Goal: Task Accomplishment & Management: Complete application form

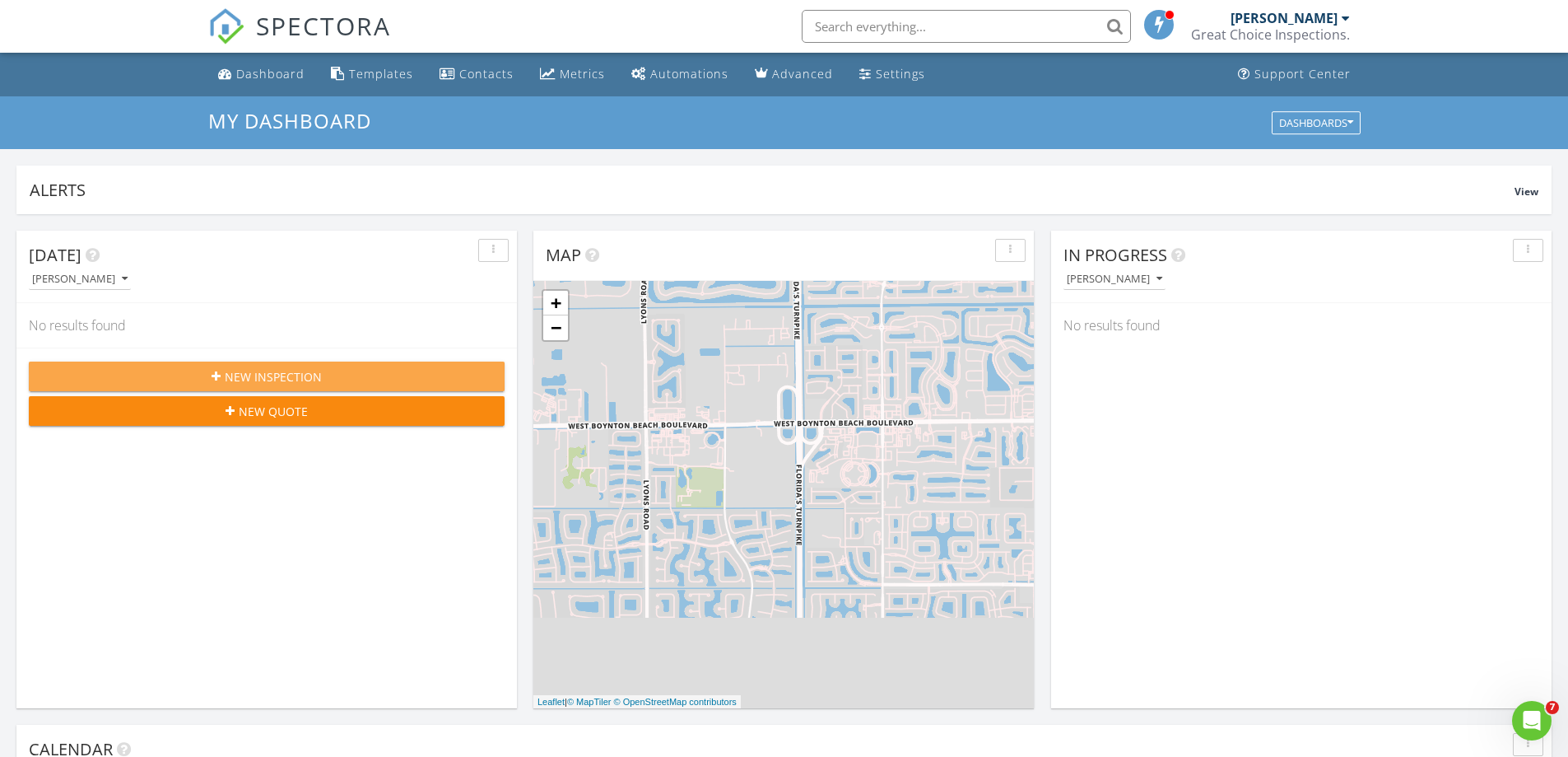
click at [351, 375] on div "New Inspection" at bounding box center [266, 377] width 449 height 18
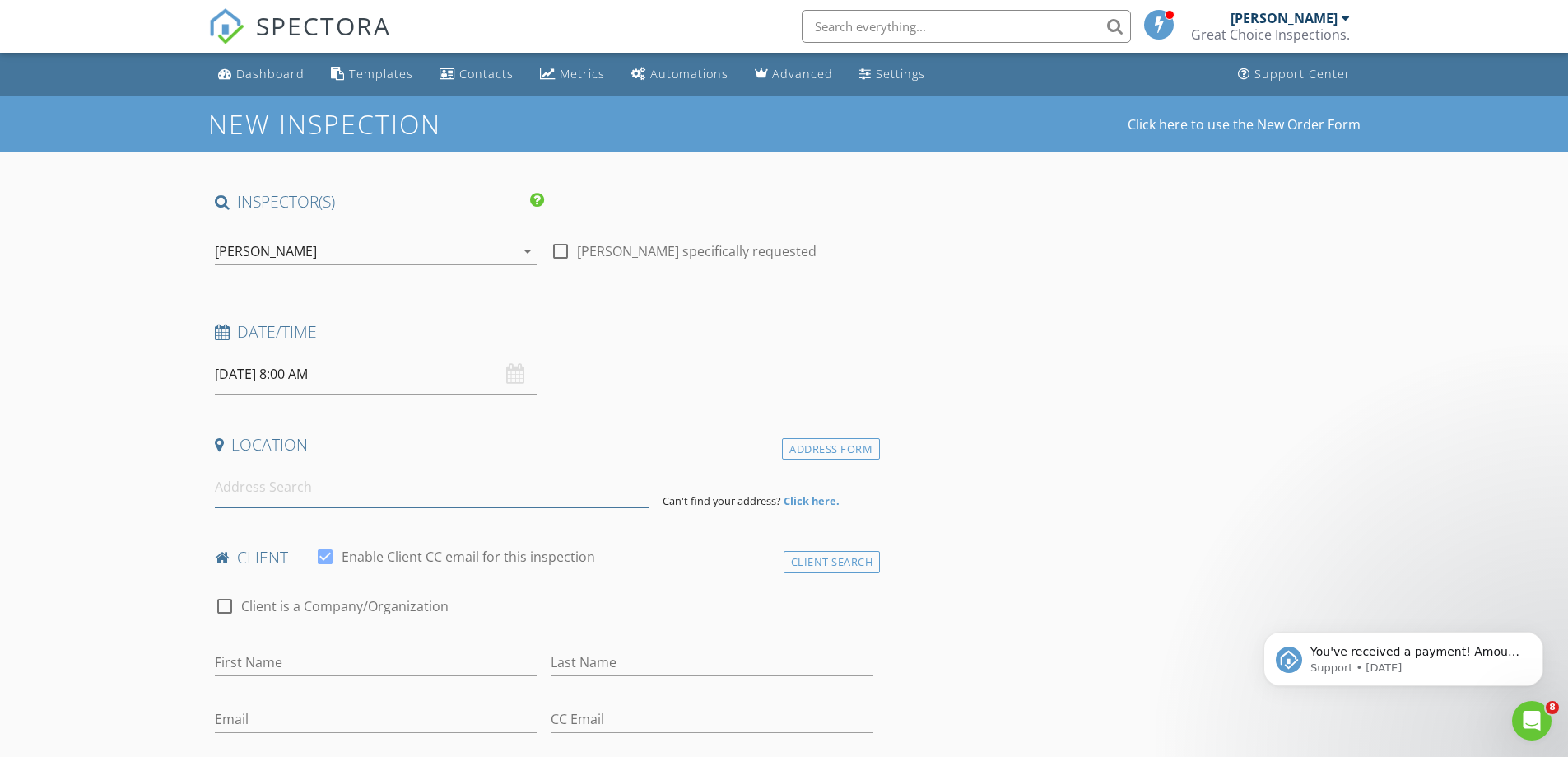
click at [312, 498] on input at bounding box center [432, 487] width 435 height 40
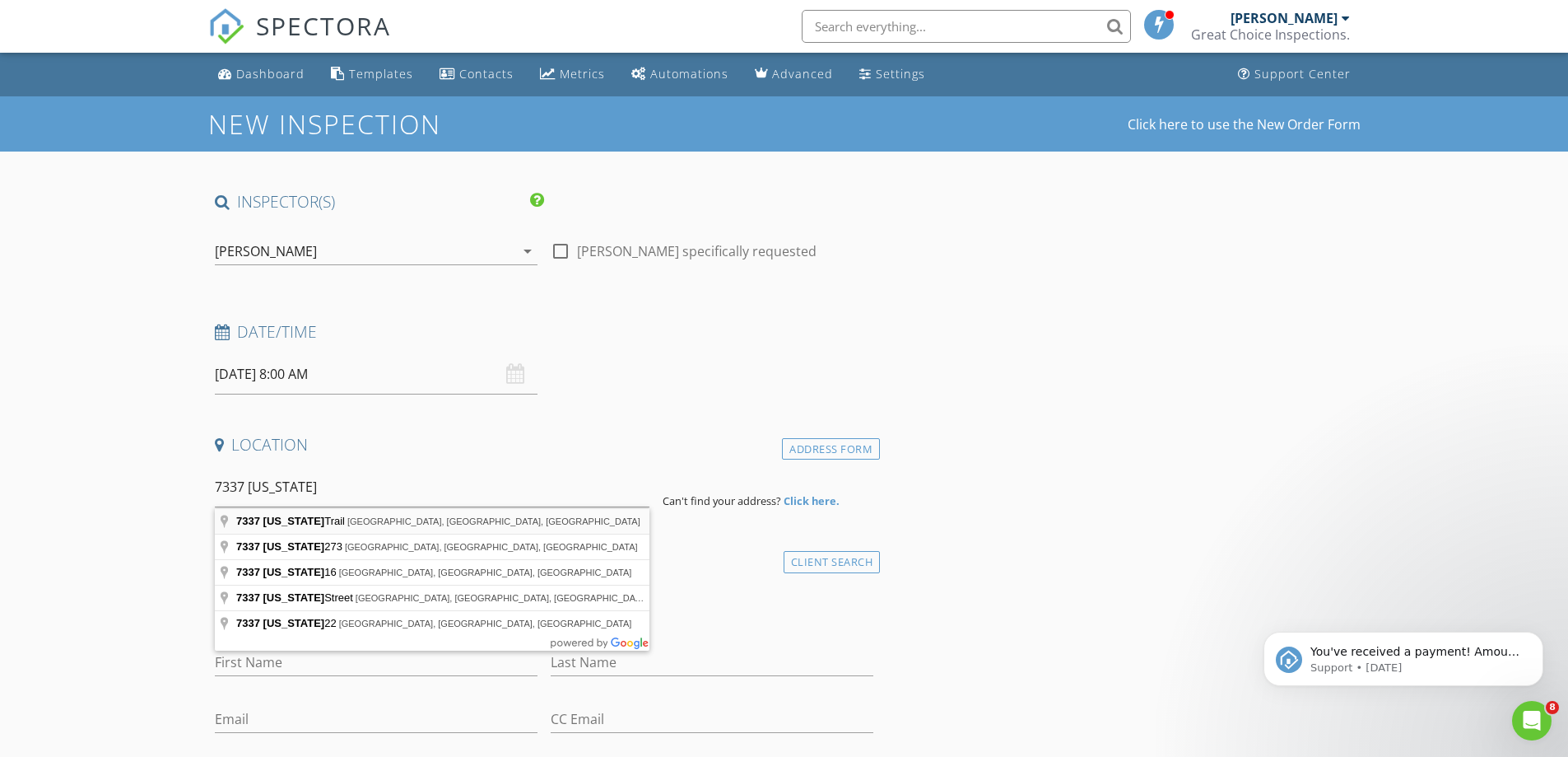
type input "7337 Texas Trail, Boca Raton, FL, USA"
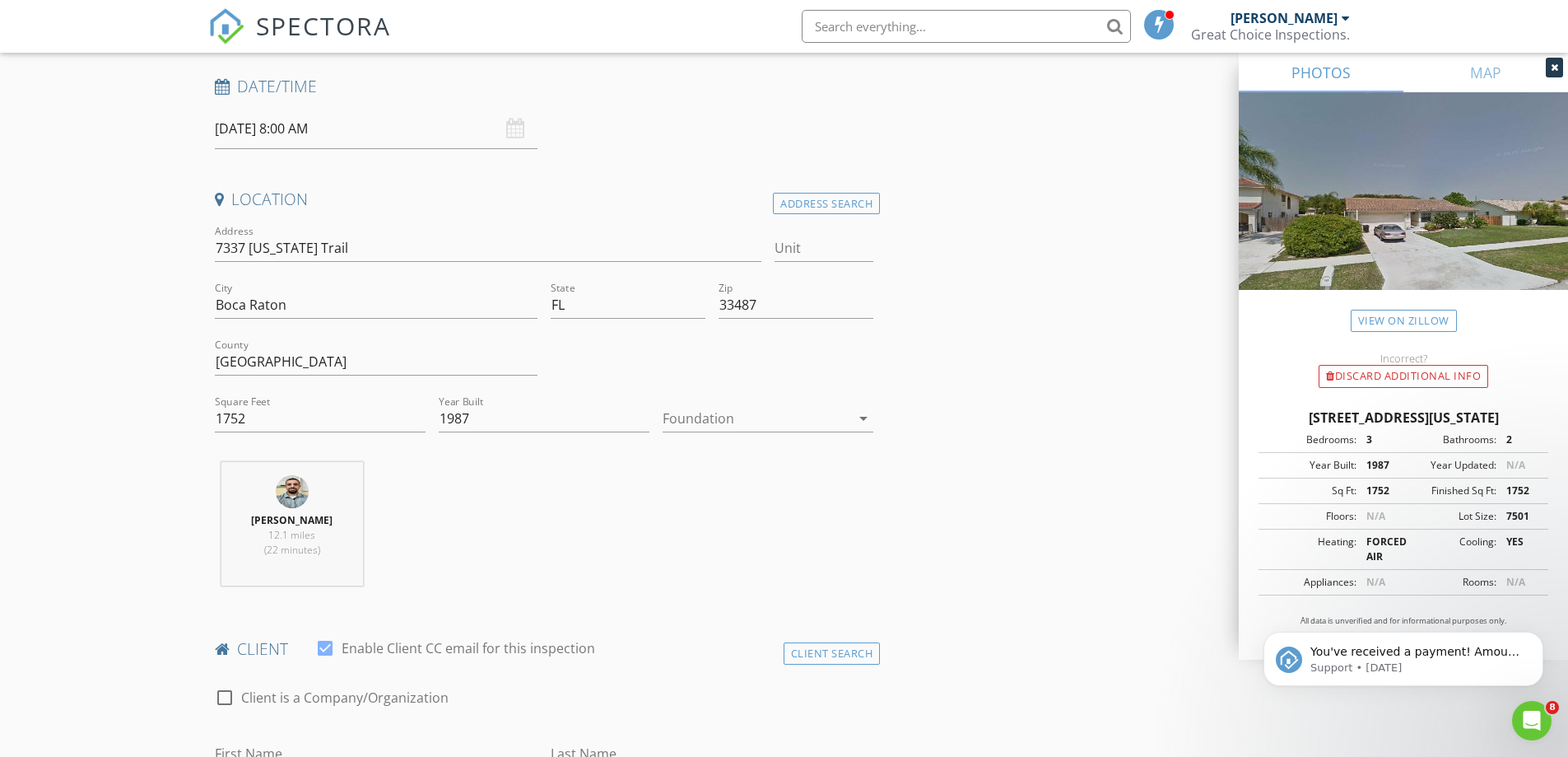
scroll to position [247, 0]
click at [722, 416] on div at bounding box center [756, 416] width 188 height 26
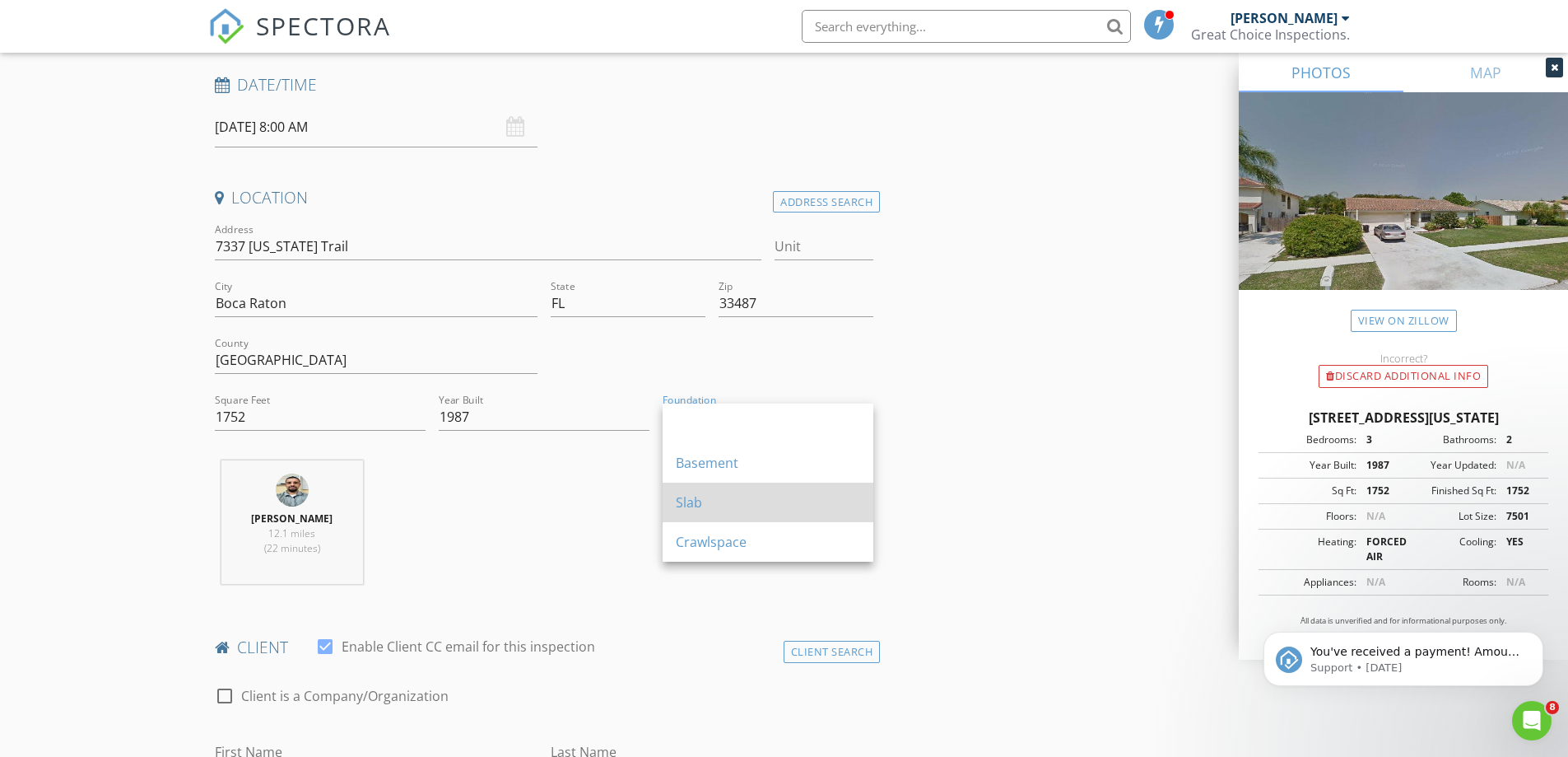
click at [698, 497] on div "Slab" at bounding box center [768, 502] width 185 height 19
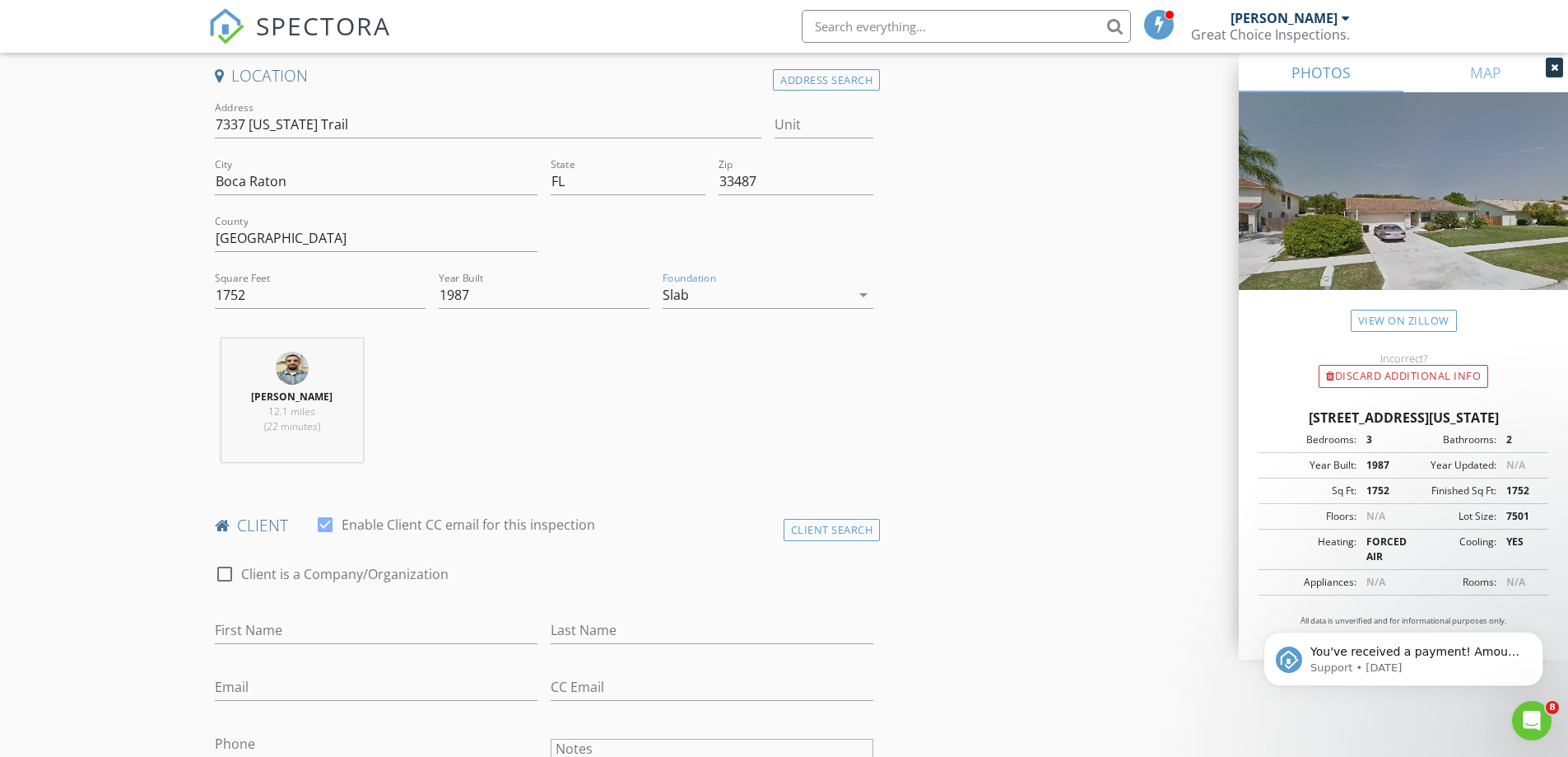
scroll to position [494, 0]
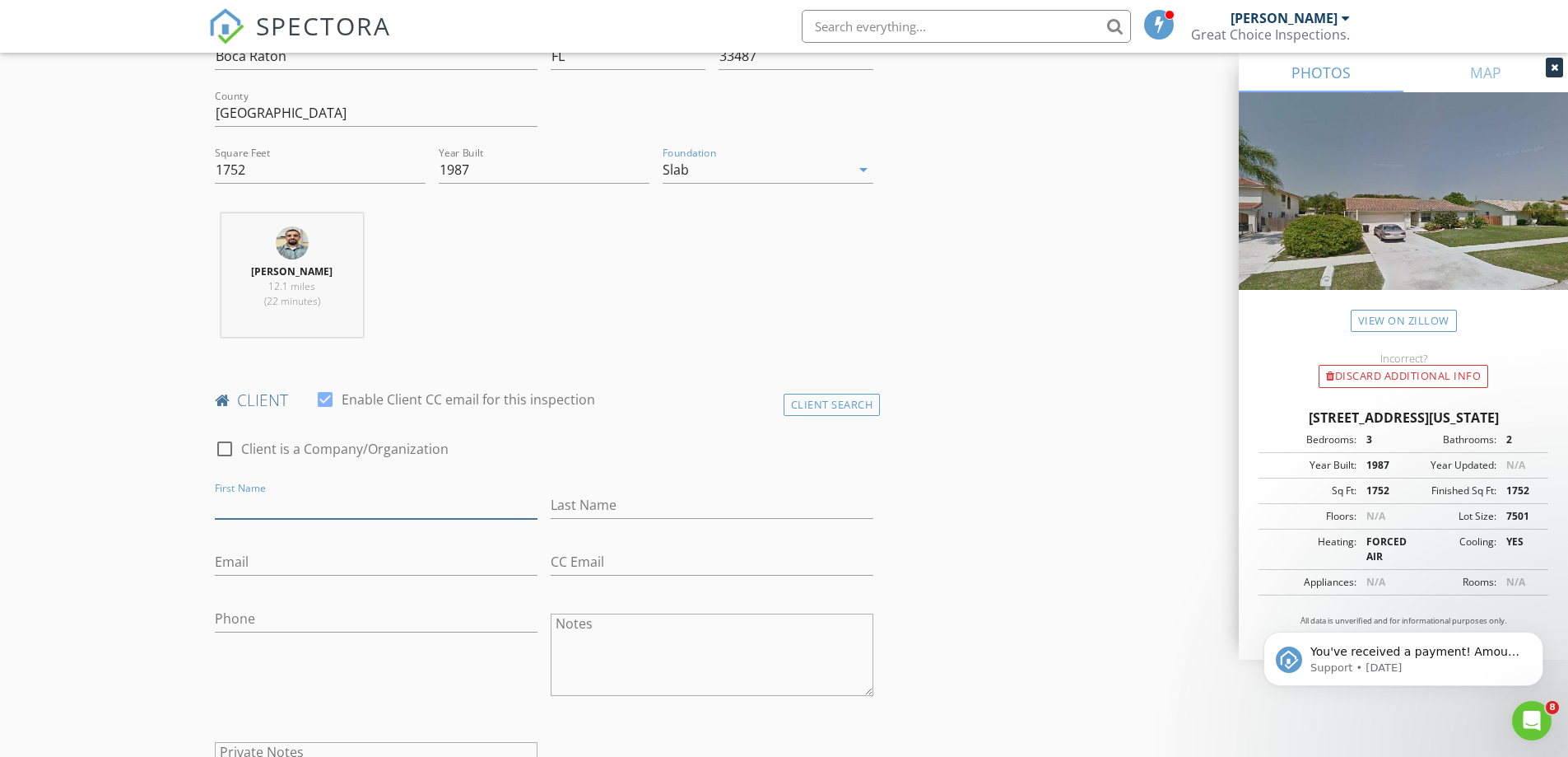
click at [363, 496] on input "First Name" at bounding box center [376, 505] width 323 height 27
type input "Patrick & Michele"
type input "Nicholl"
click at [383, 561] on input "Email" at bounding box center [376, 562] width 323 height 27
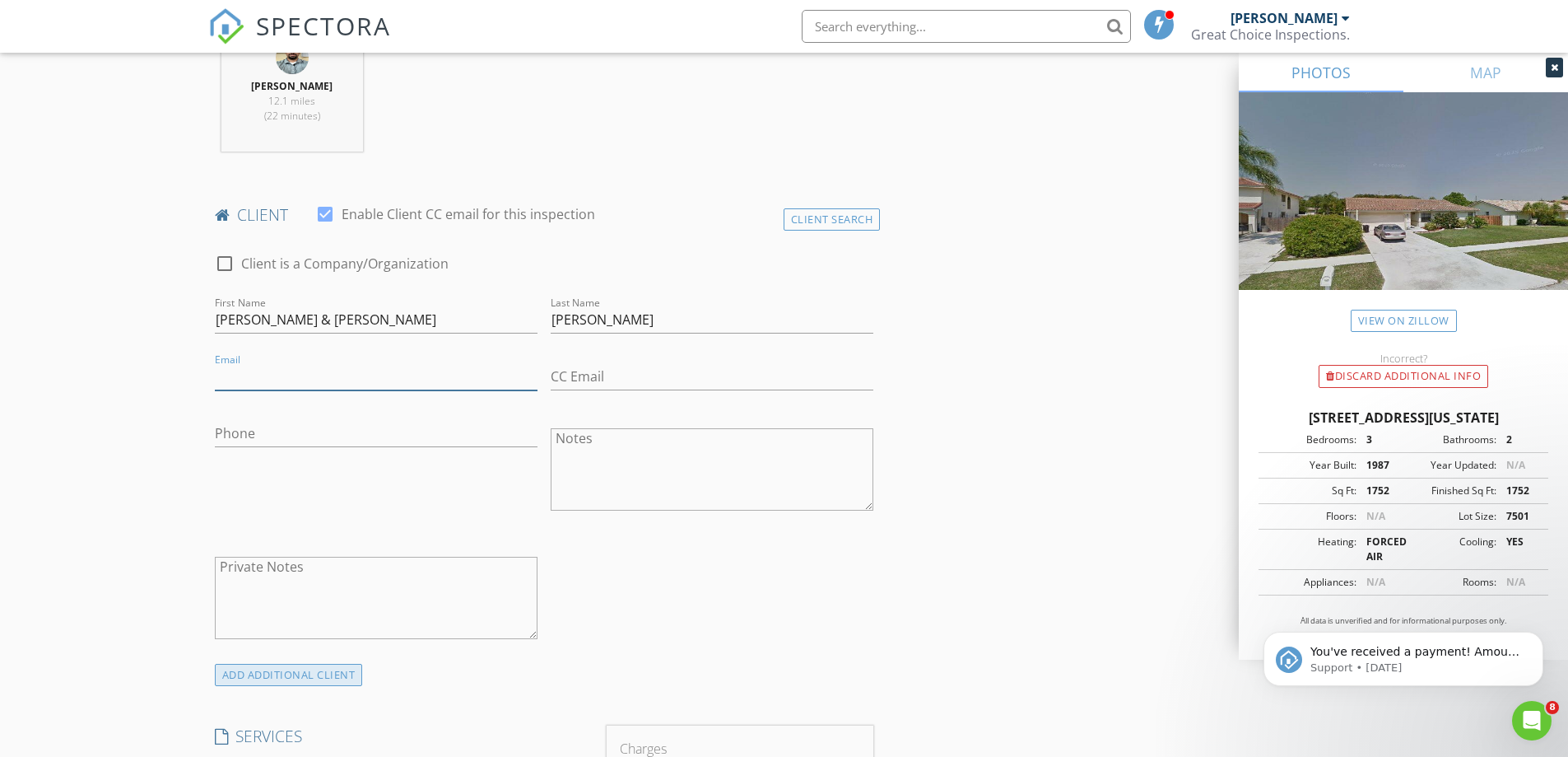
scroll to position [659, 0]
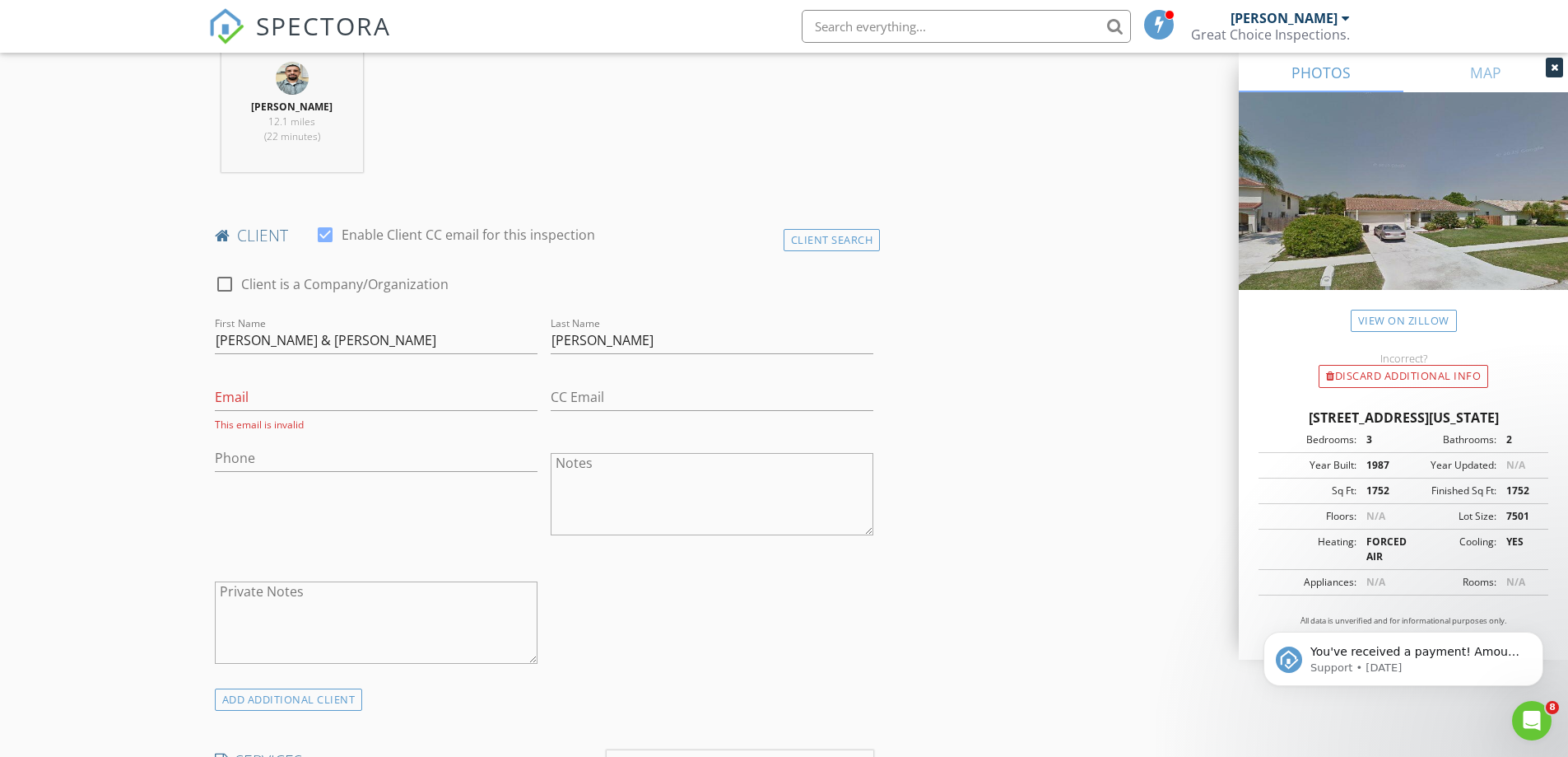
click at [256, 379] on div "Email This email is invalid" at bounding box center [376, 403] width 323 height 57
click at [259, 395] on input "Email" at bounding box center [376, 397] width 323 height 27
type input "N/A"
type input "/"
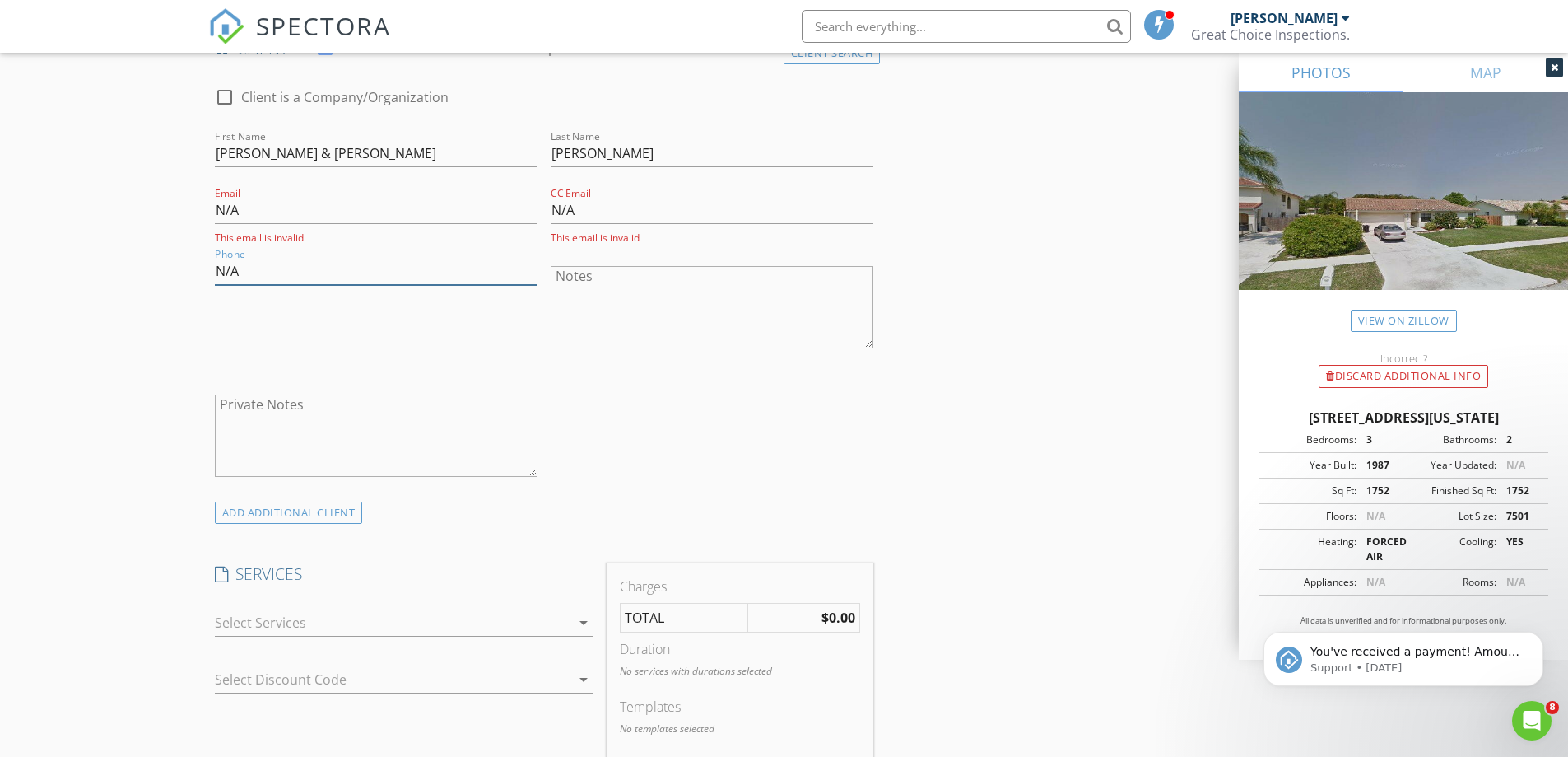
scroll to position [988, 0]
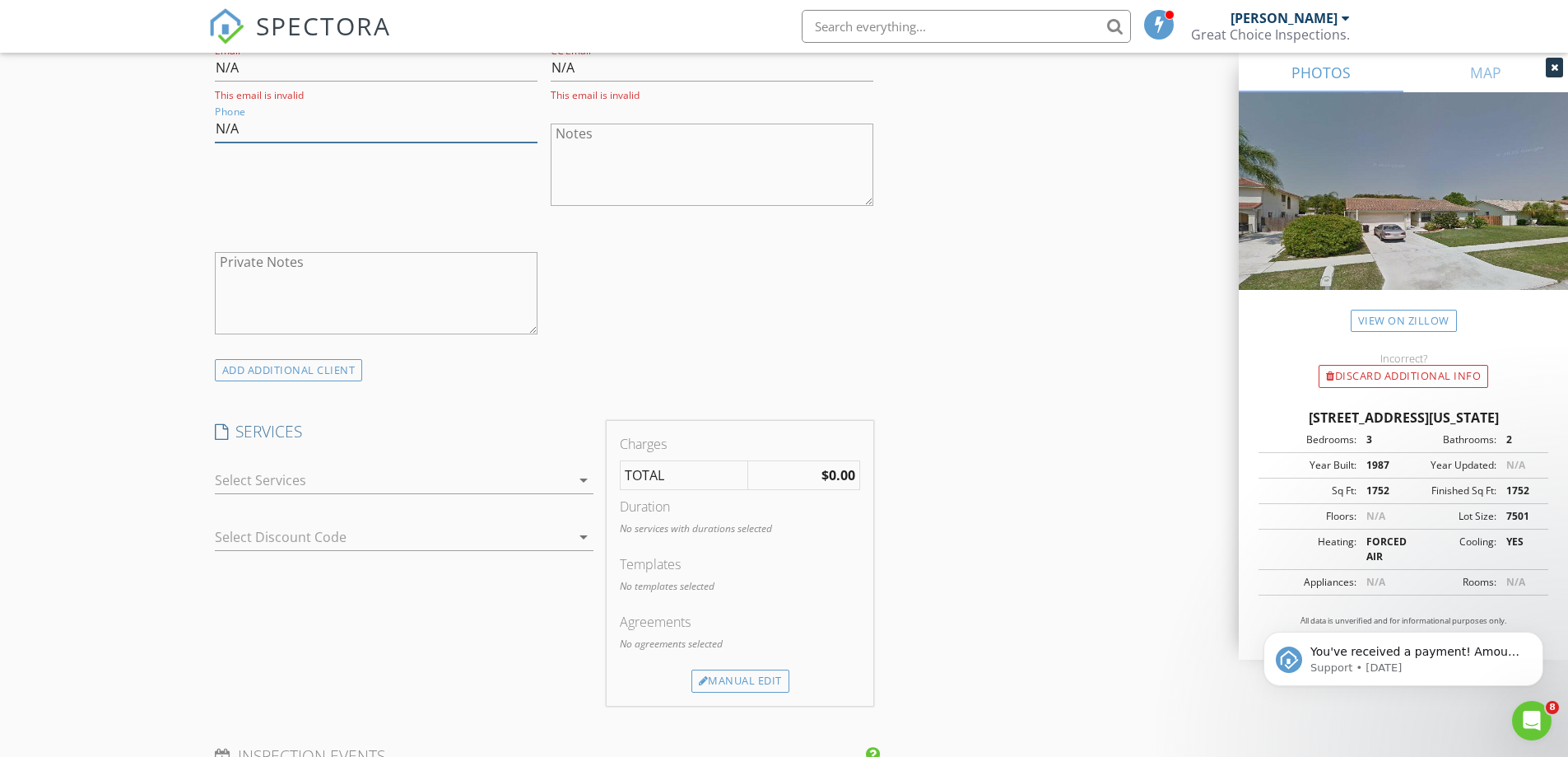
type input "N/A"
click at [397, 470] on div at bounding box center [393, 480] width 356 height 26
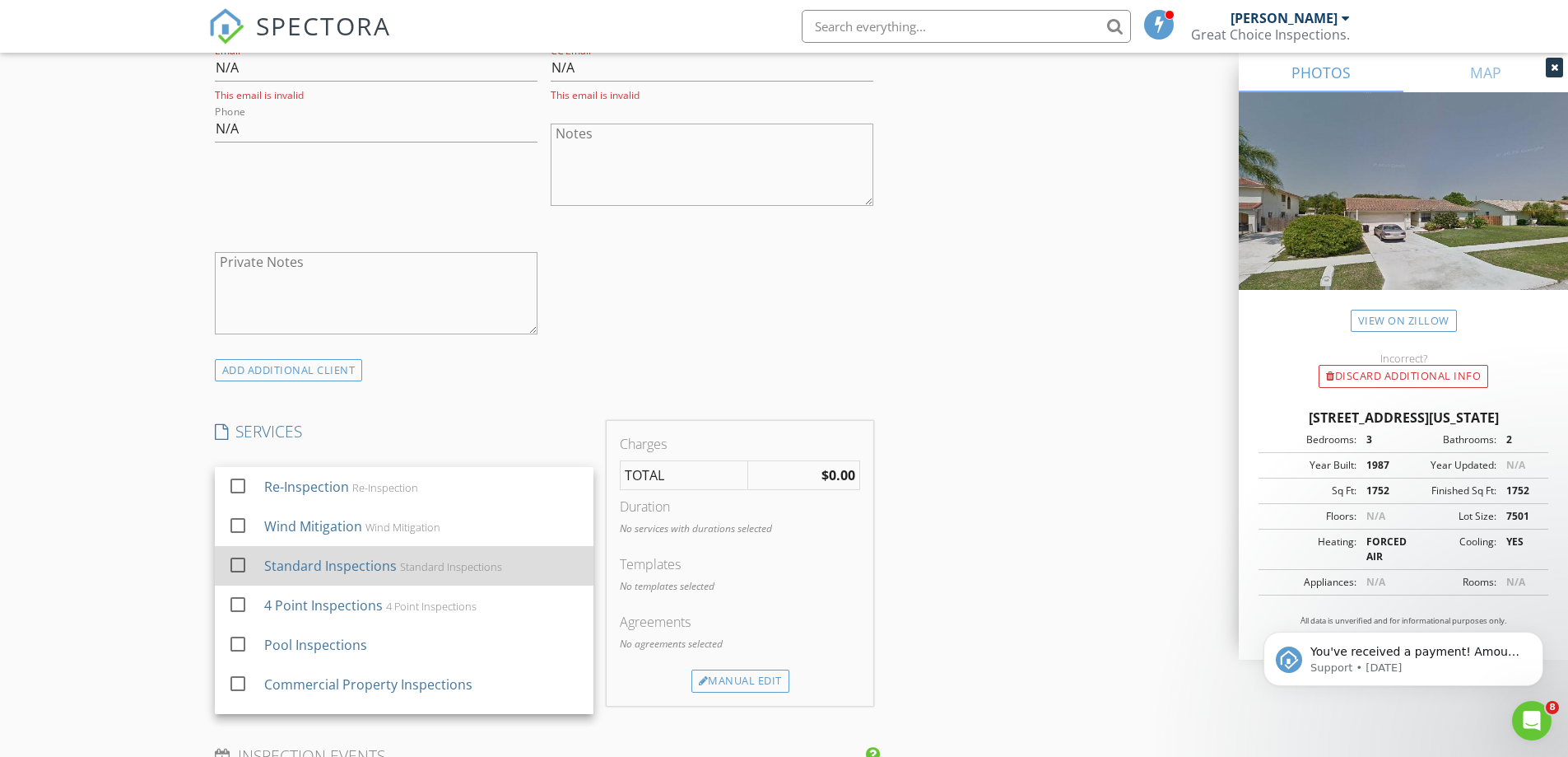
click at [233, 566] on div at bounding box center [238, 565] width 28 height 28
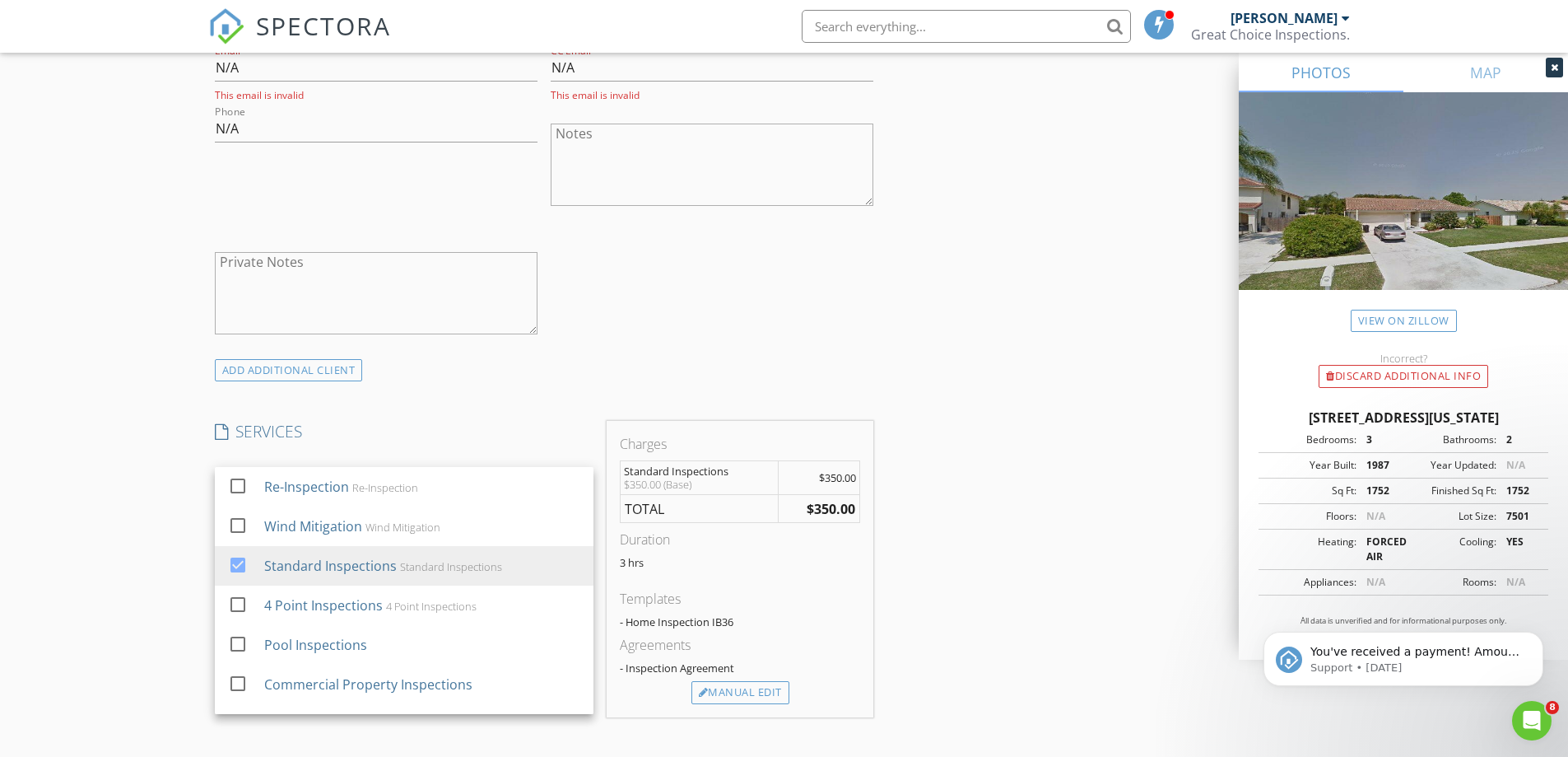
click at [591, 367] on div "ADD ADDITIONAL client" at bounding box center [544, 370] width 672 height 22
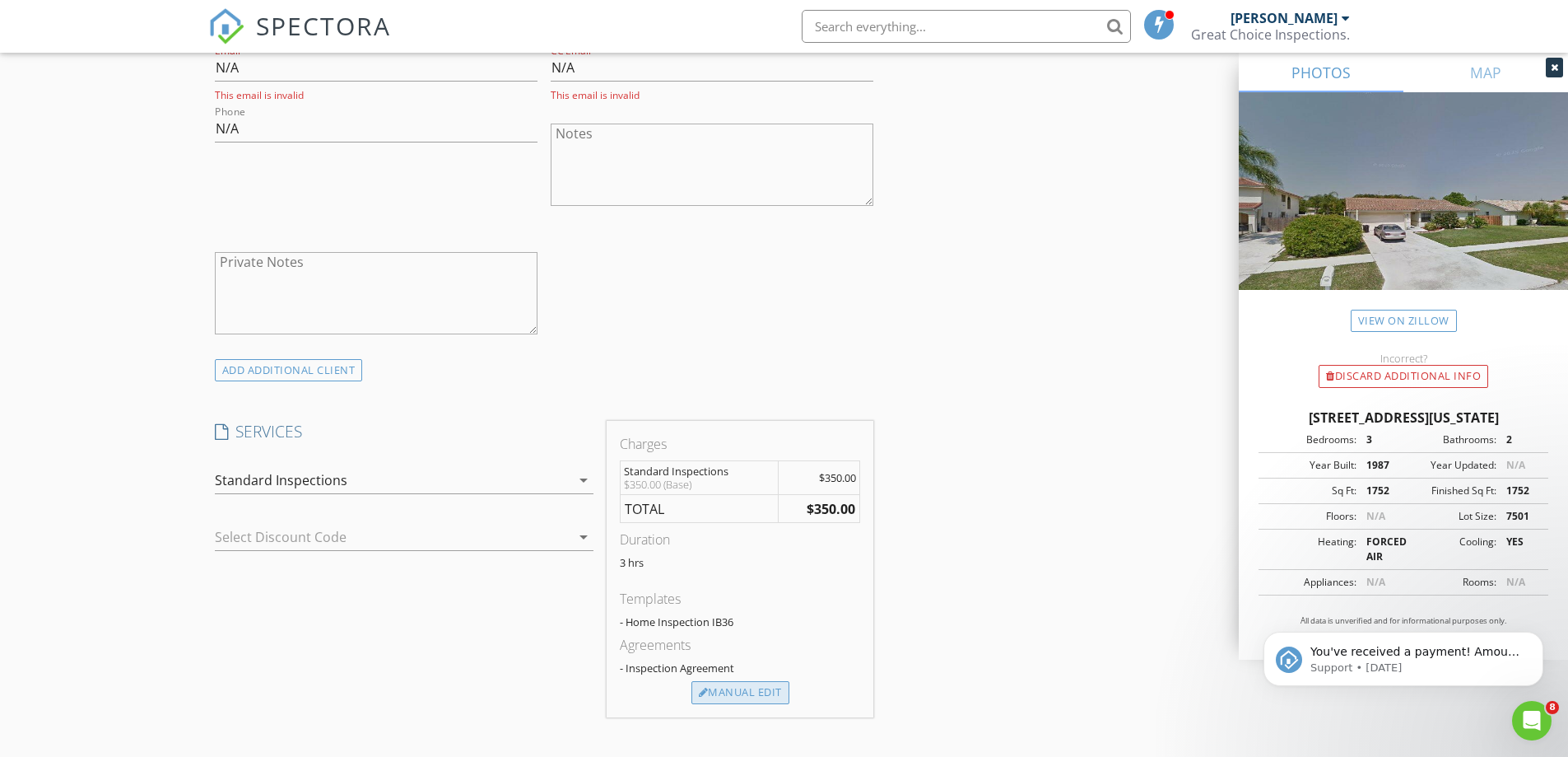
click at [746, 694] on div "Manual Edit" at bounding box center [741, 692] width 98 height 23
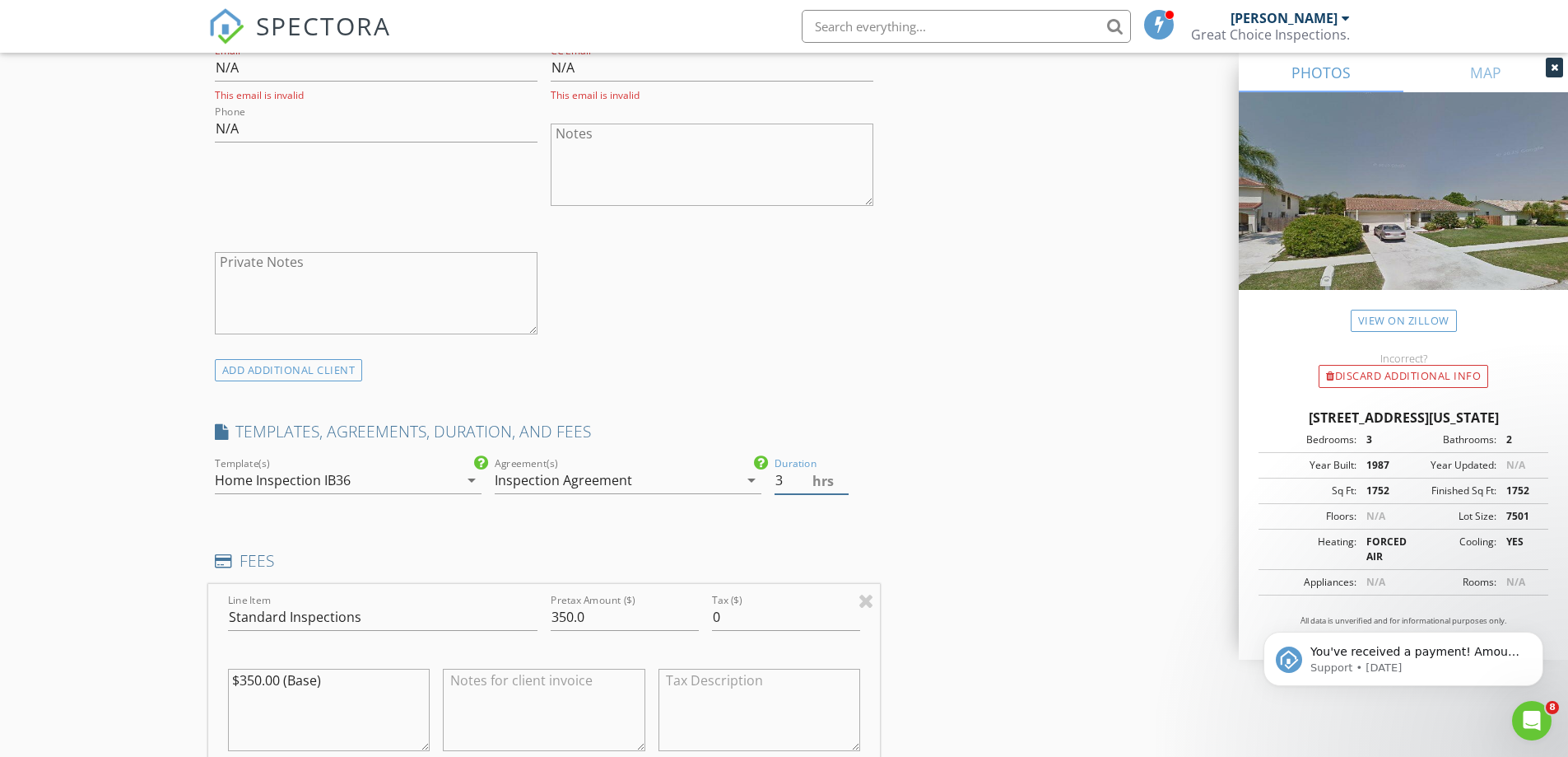
drag, startPoint x: 797, startPoint y: 474, endPoint x: 755, endPoint y: 477, distance: 42.1
click at [755, 477] on div "check_box_outline_blank InterNACHI Commercial Template check_box_outline_blank …" at bounding box center [544, 481] width 672 height 56
type input "2"
click at [616, 470] on div "Inspection Agreement" at bounding box center [616, 480] width 243 height 26
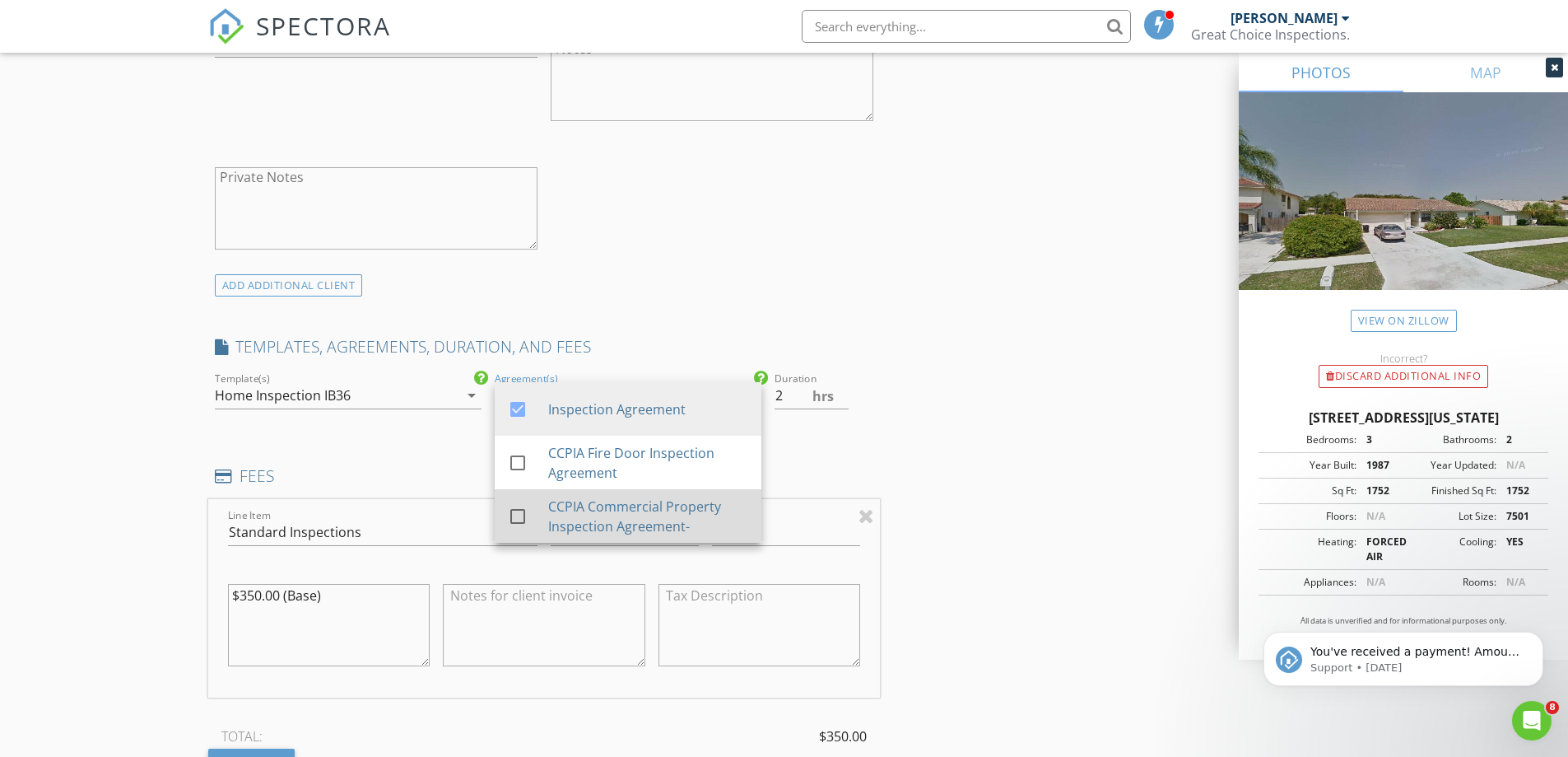
scroll to position [1153, 0]
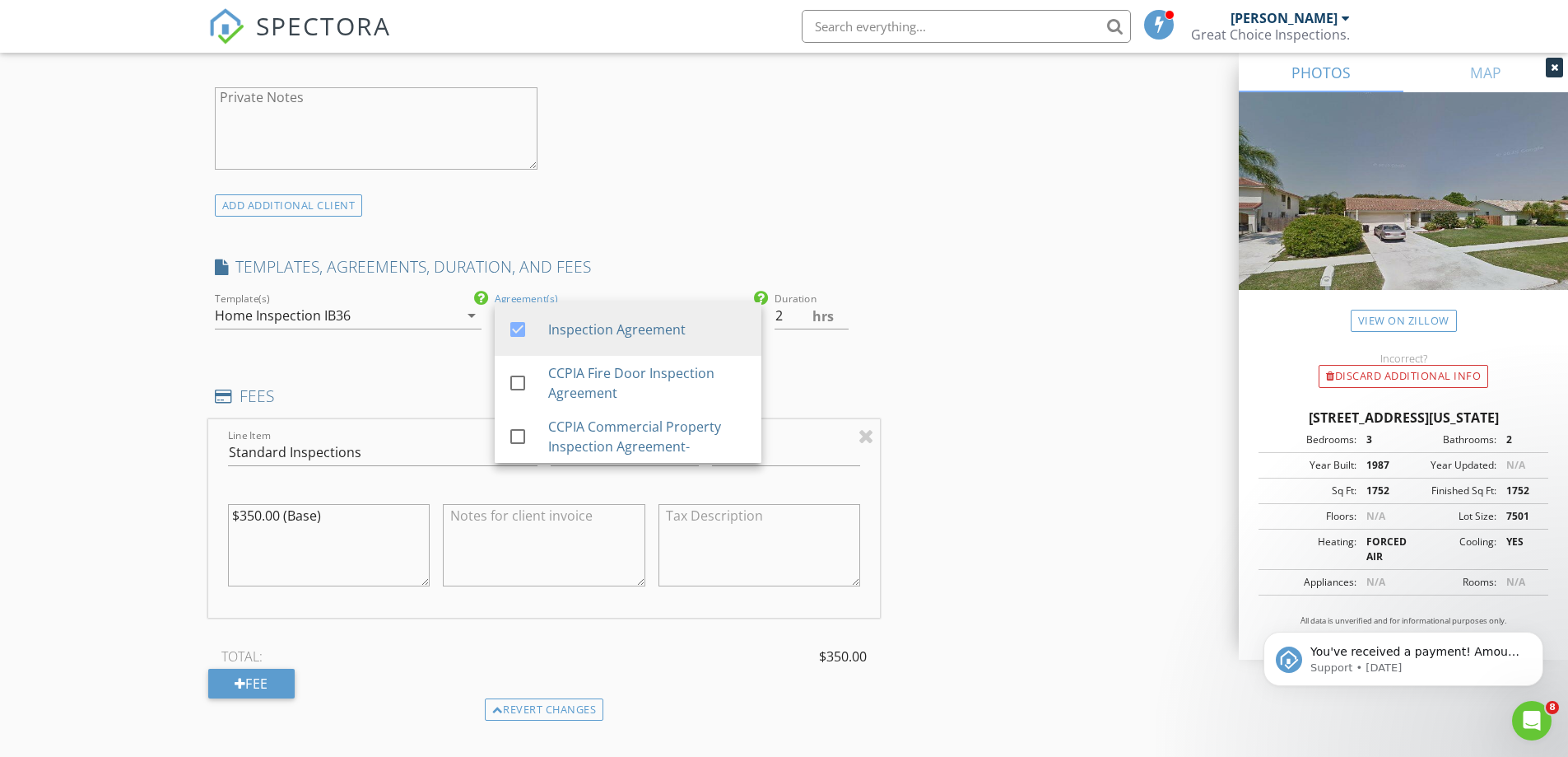
click at [898, 310] on div "INSPECTOR(S) check_box Gustavo Pereira PRIMARY Gustavo Pereira arrow_drop_down …" at bounding box center [784, 480] width 1153 height 2884
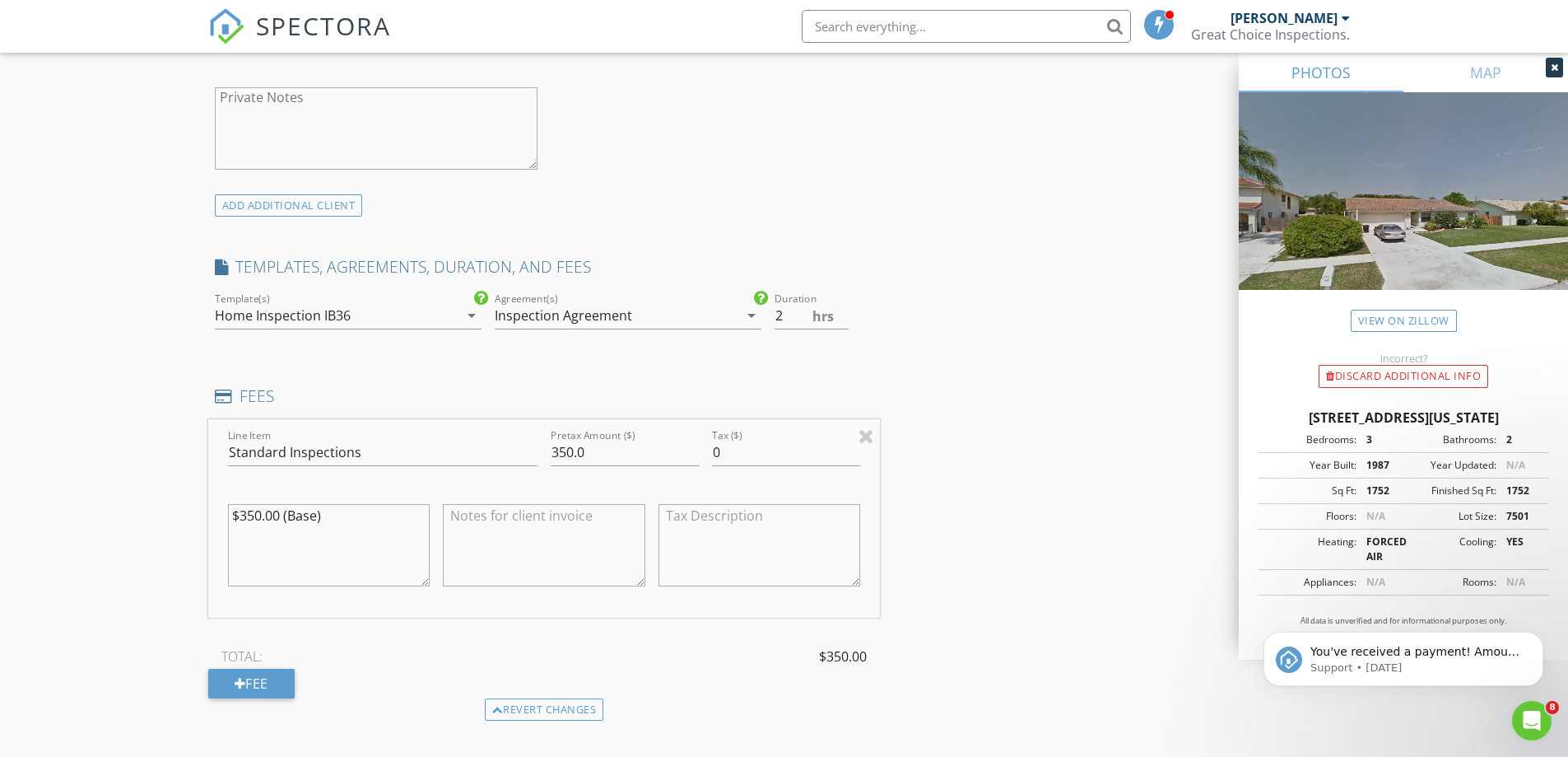
drag, startPoint x: 261, startPoint y: 518, endPoint x: 240, endPoint y: 523, distance: 21.6
click at [240, 523] on textarea "$350.00 (Base)" at bounding box center [329, 545] width 202 height 83
type textarea "$200.00 (Base)"
drag, startPoint x: 572, startPoint y: 452, endPoint x: 538, endPoint y: 456, distance: 34.2
click at [538, 456] on div "Line Item Standard Inspections Pretax Amount ($) 350.0 Tax ($) 0 $200.00 (Base)" at bounding box center [544, 518] width 672 height 198
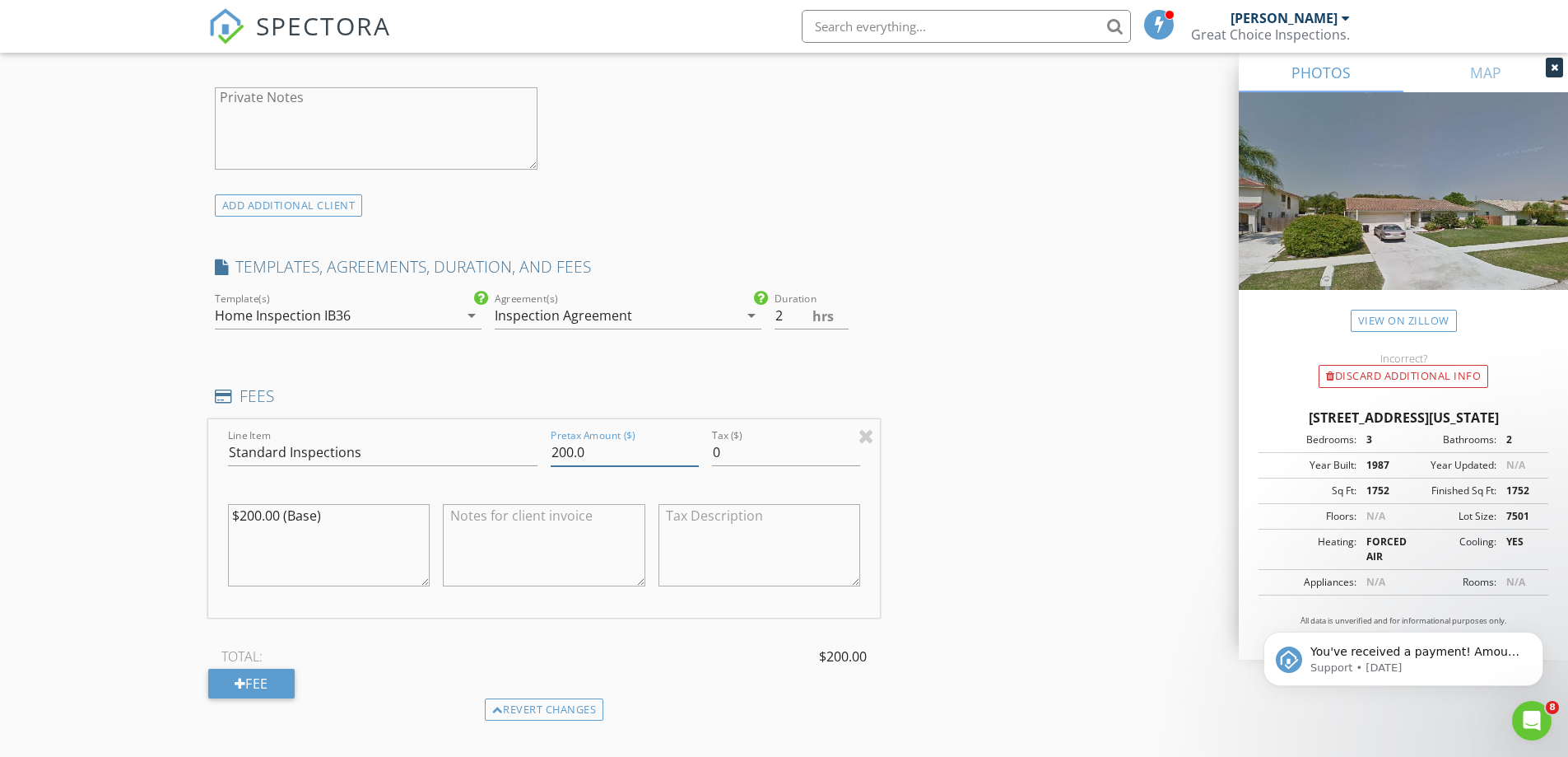
type input "200.0"
click at [357, 455] on input "Standard Inspections" at bounding box center [383, 453] width 309 height 27
drag, startPoint x: 415, startPoint y: 455, endPoint x: 43, endPoint y: 449, distance: 372.0
click at [43, 449] on div "New Inspection Click here to use the New Order Form INSPECTOR(S) check_box Gust…" at bounding box center [784, 453] width 1568 height 3018
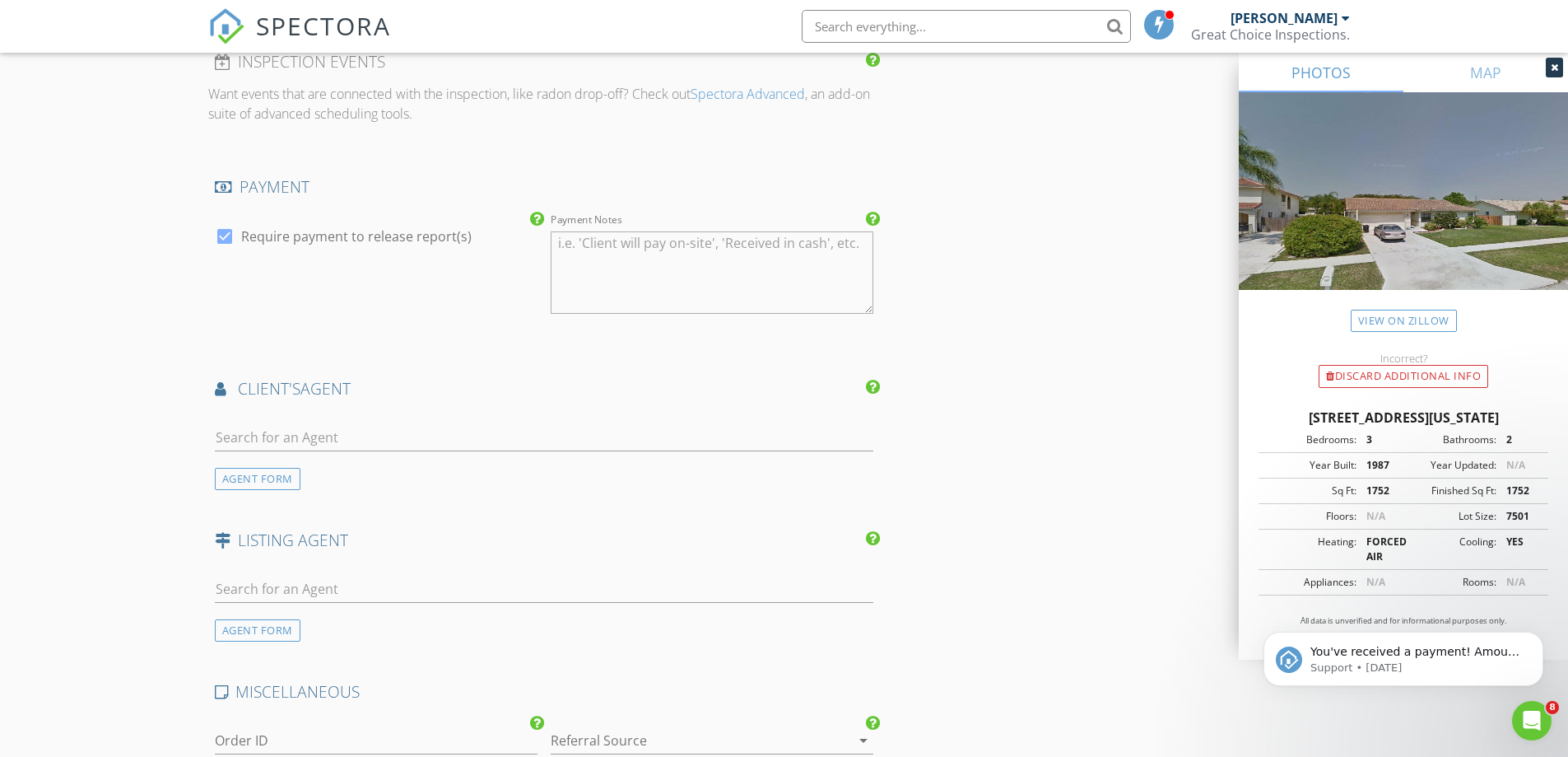
scroll to position [2059, 0]
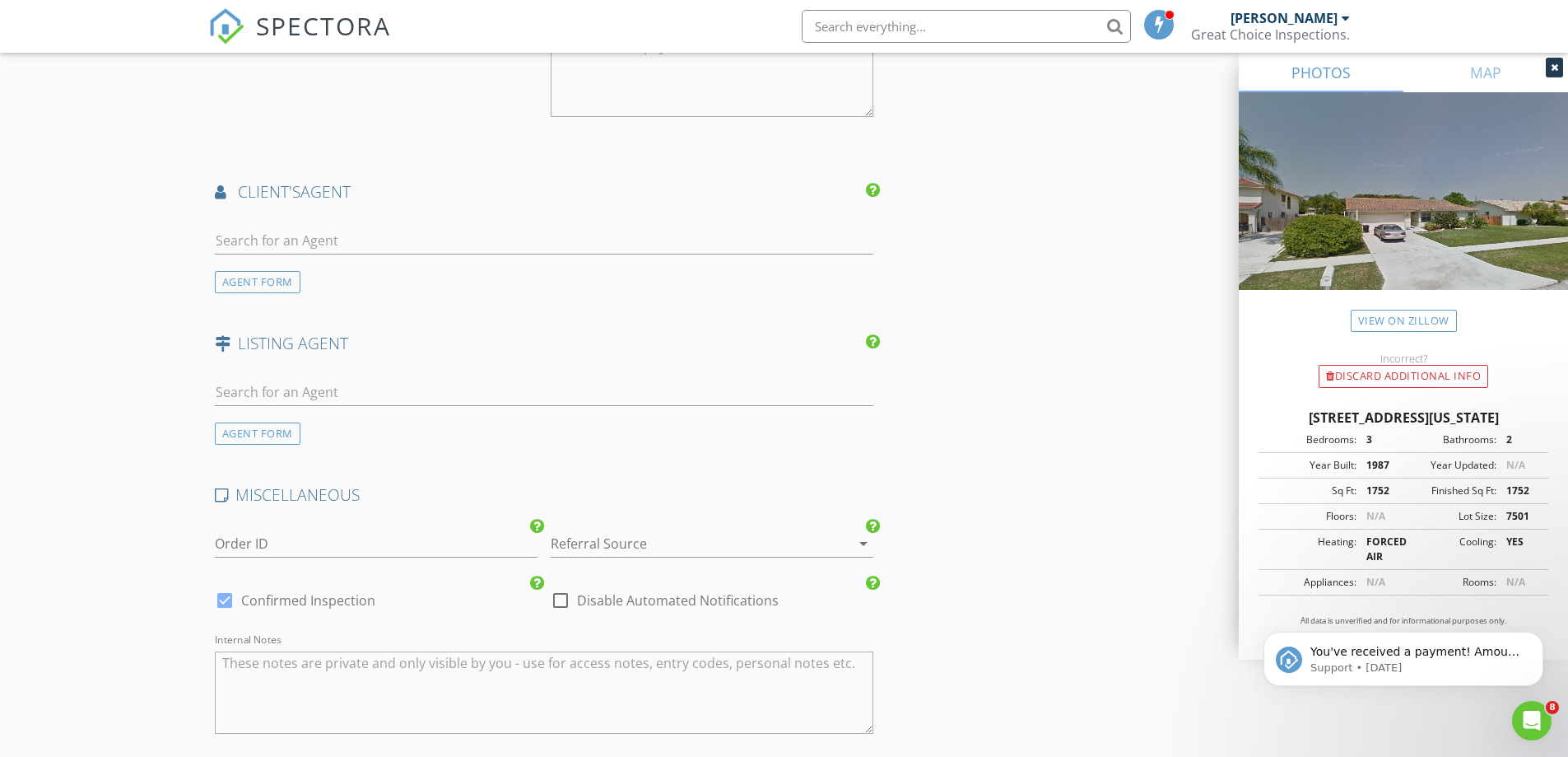
type input "Pre-Inspection Basic"
click at [404, 229] on input "text" at bounding box center [544, 241] width 659 height 27
type input "jessica"
click at [374, 275] on div "Jessica Andrade" at bounding box center [324, 270] width 126 height 19
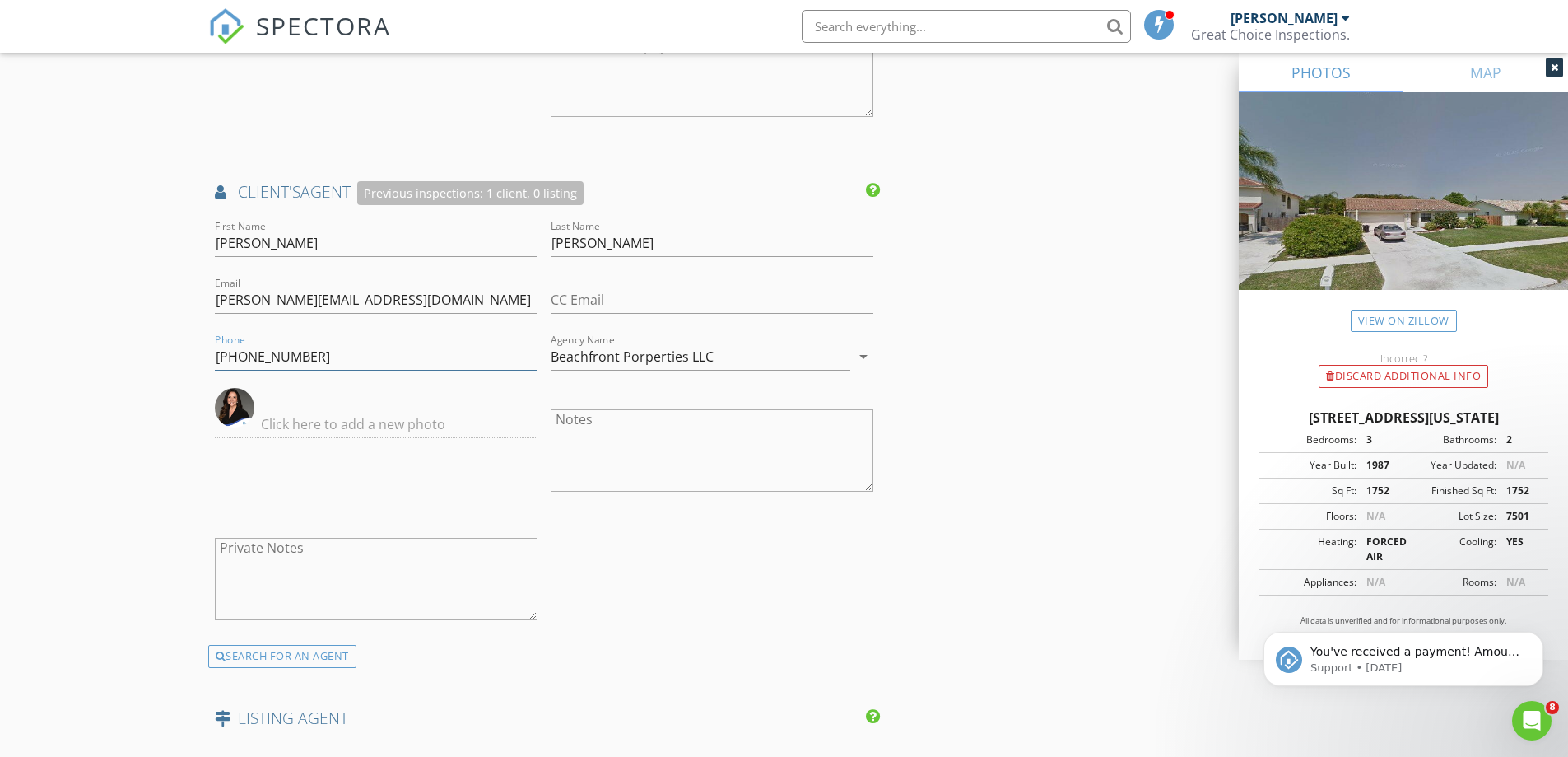
drag, startPoint x: 113, startPoint y: 324, endPoint x: -237, endPoint y: 319, distance: 350.0
click at [228, 401] on img at bounding box center [234, 407] width 40 height 40
drag, startPoint x: 507, startPoint y: 298, endPoint x: -351, endPoint y: 282, distance: 858.1
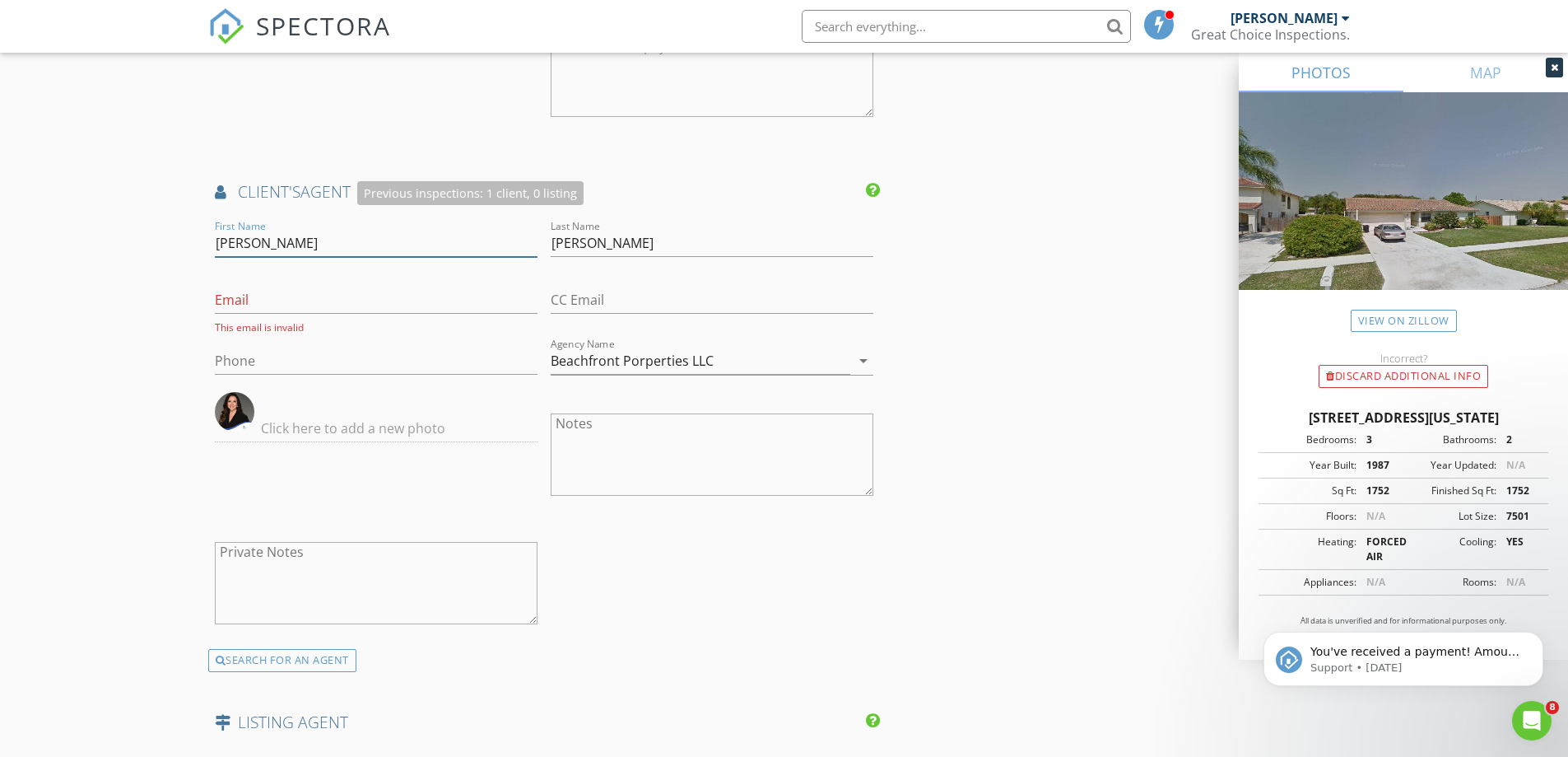
drag, startPoint x: 318, startPoint y: 234, endPoint x: -201, endPoint y: 224, distance: 519.1
drag, startPoint x: 617, startPoint y: 234, endPoint x: 315, endPoint y: 230, distance: 302.0
click at [315, 230] on div "First Name Last Name Andrade Email This email is invalid CC Email Phone Agency …" at bounding box center [544, 432] width 672 height 432
drag, startPoint x: 587, startPoint y: 254, endPoint x: 543, endPoint y: 258, distance: 44.2
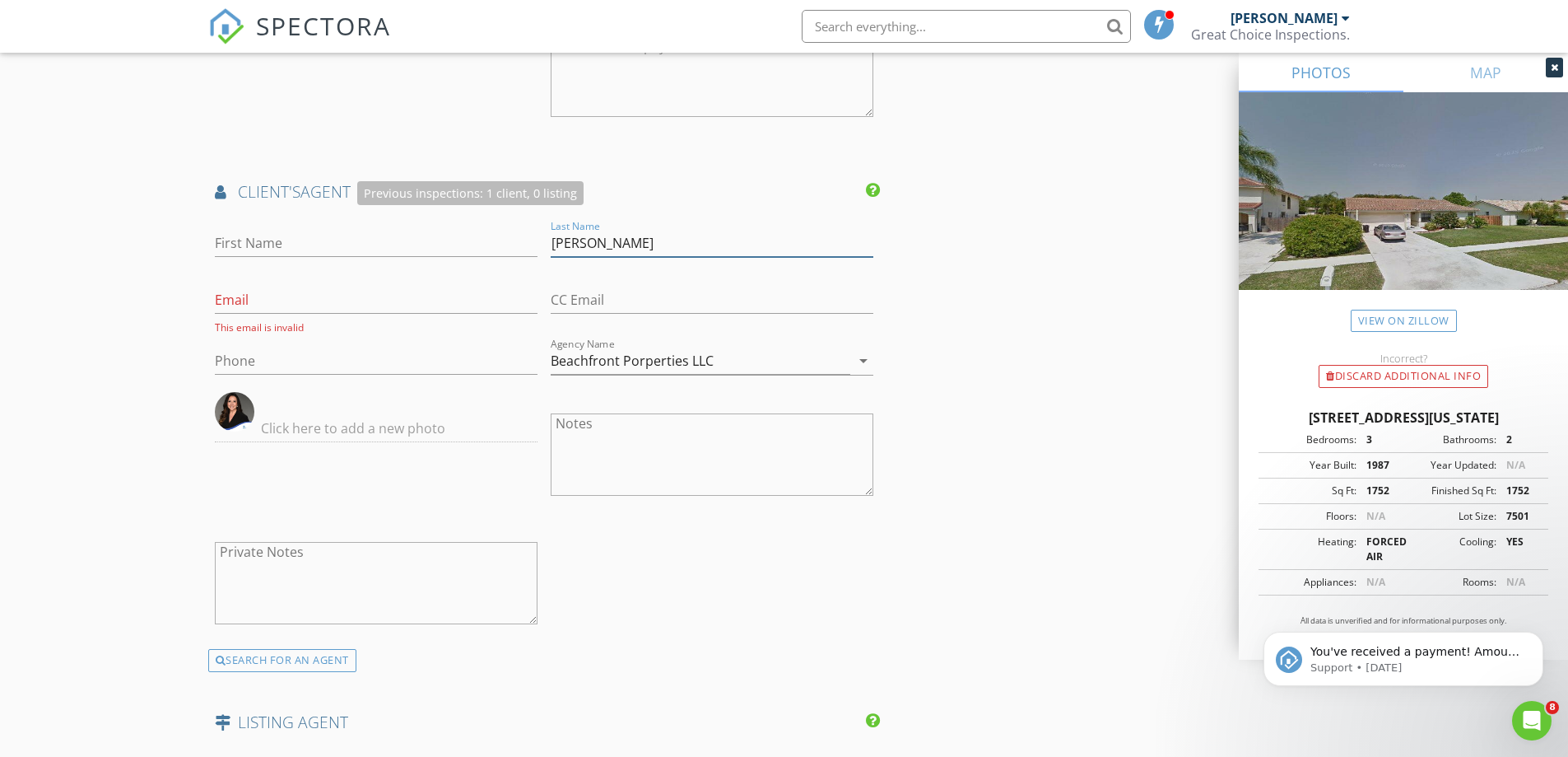
click at [541, 257] on div "First Name Last Name Andrade Email This email is invalid CC Email Phone Agency …" at bounding box center [544, 432] width 672 height 432
type input "Beachfront Porperties LLC"
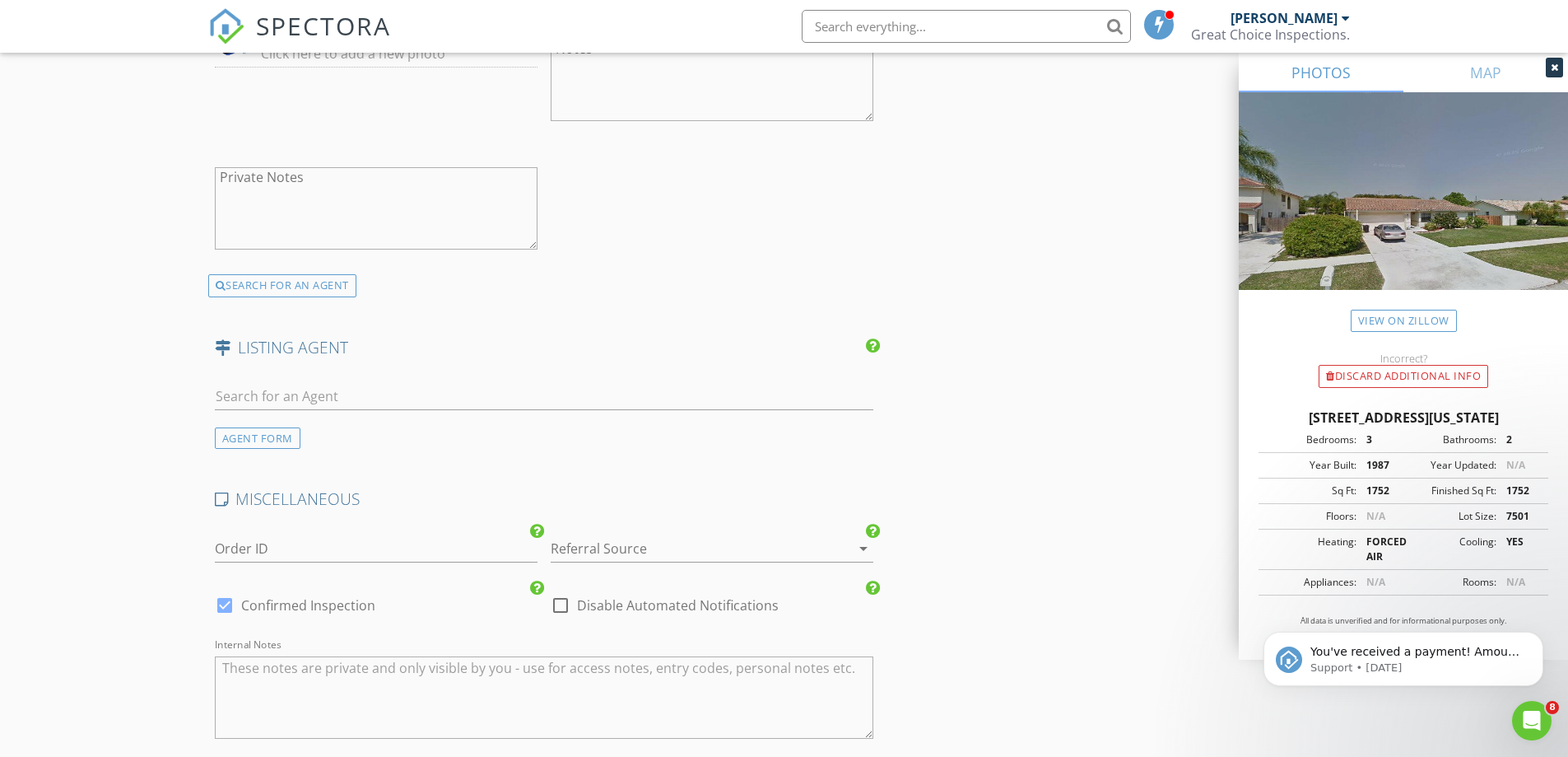
scroll to position [2471, 0]
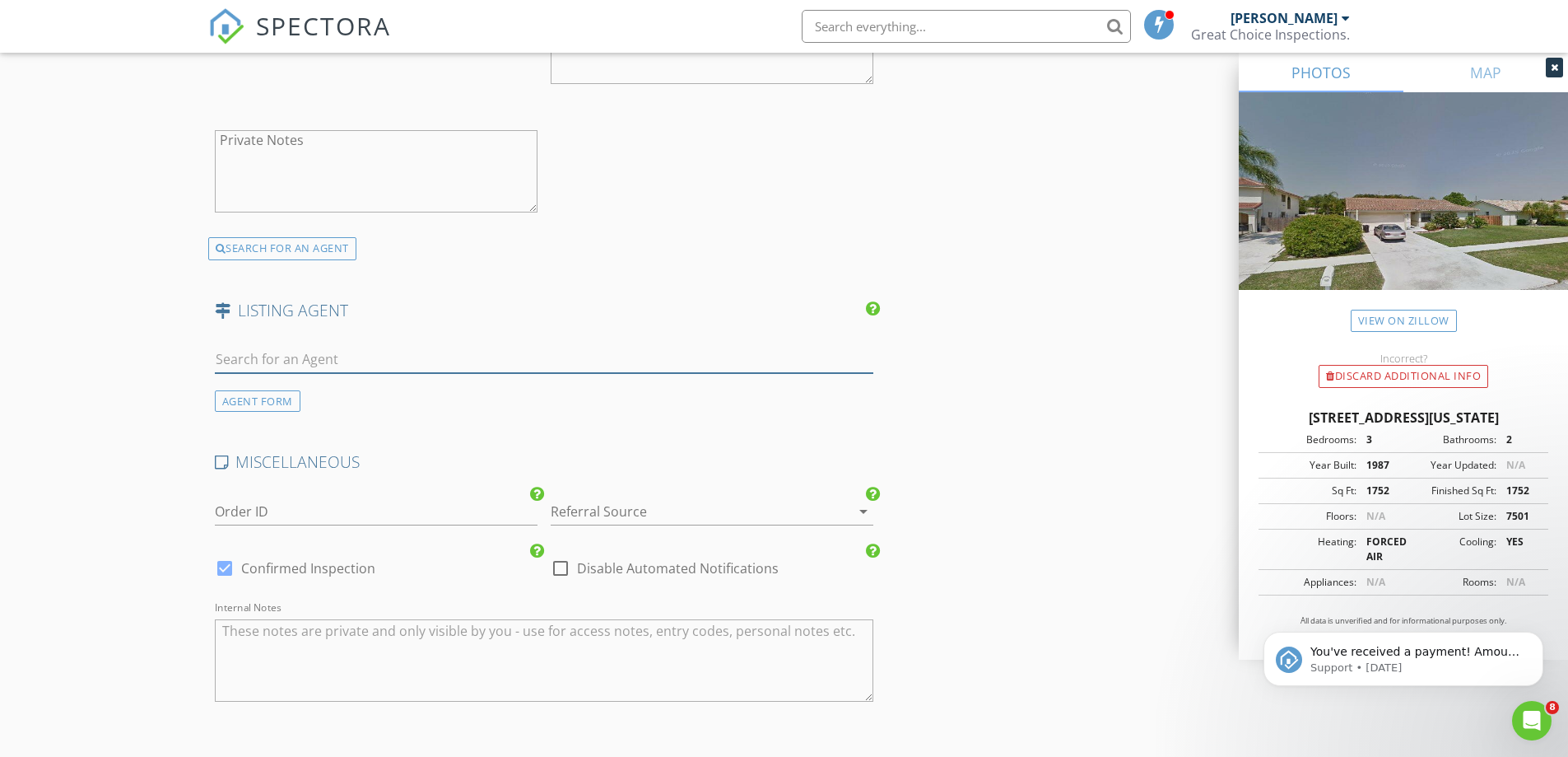
click at [430, 358] on input "text" at bounding box center [544, 359] width 659 height 27
type input "jessica"
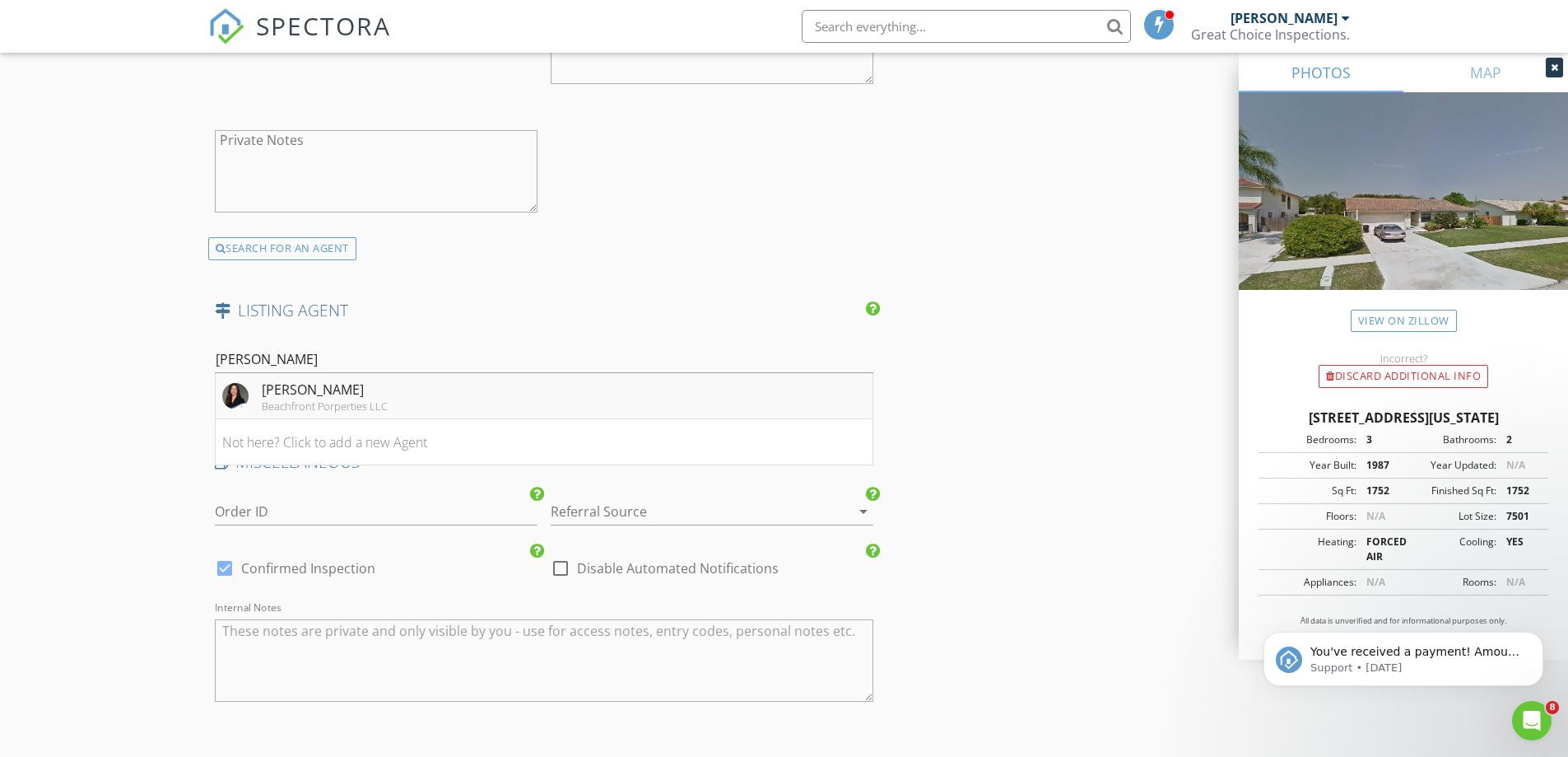
click at [351, 405] on div "Beachfront Porperties LLC" at bounding box center [324, 406] width 126 height 13
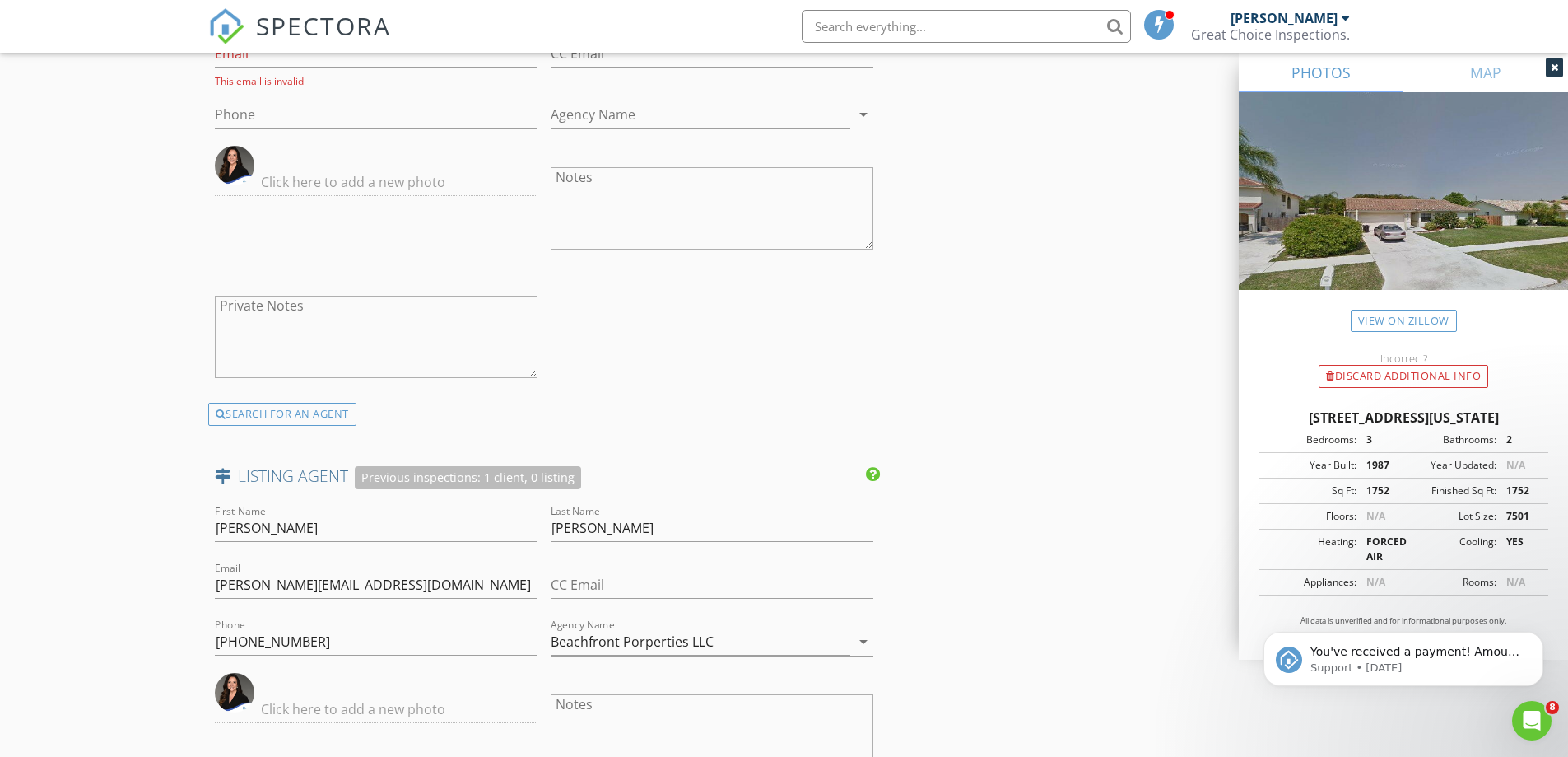
scroll to position [2306, 0]
click at [233, 164] on img at bounding box center [234, 164] width 40 height 40
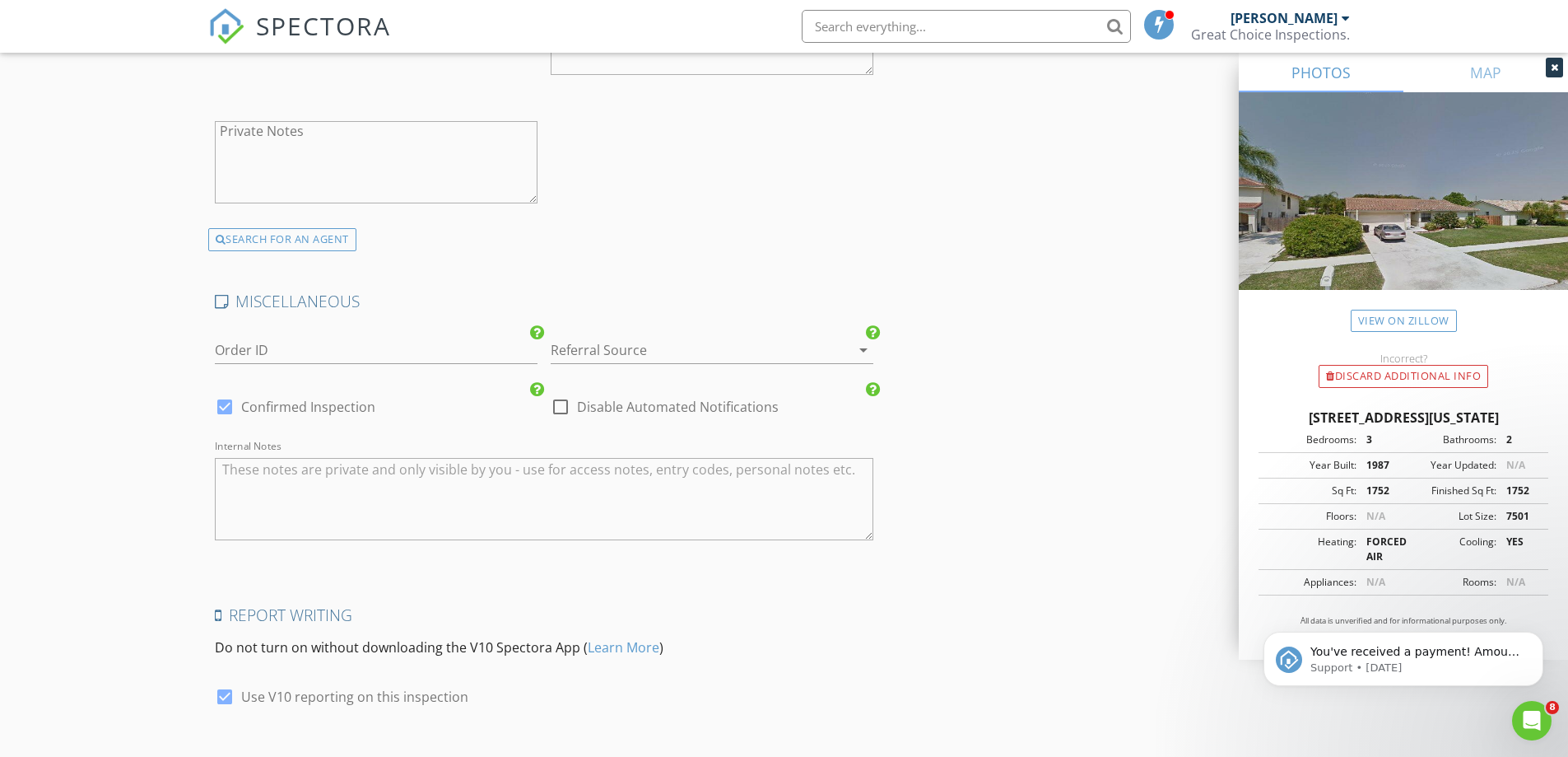
scroll to position [3112, 0]
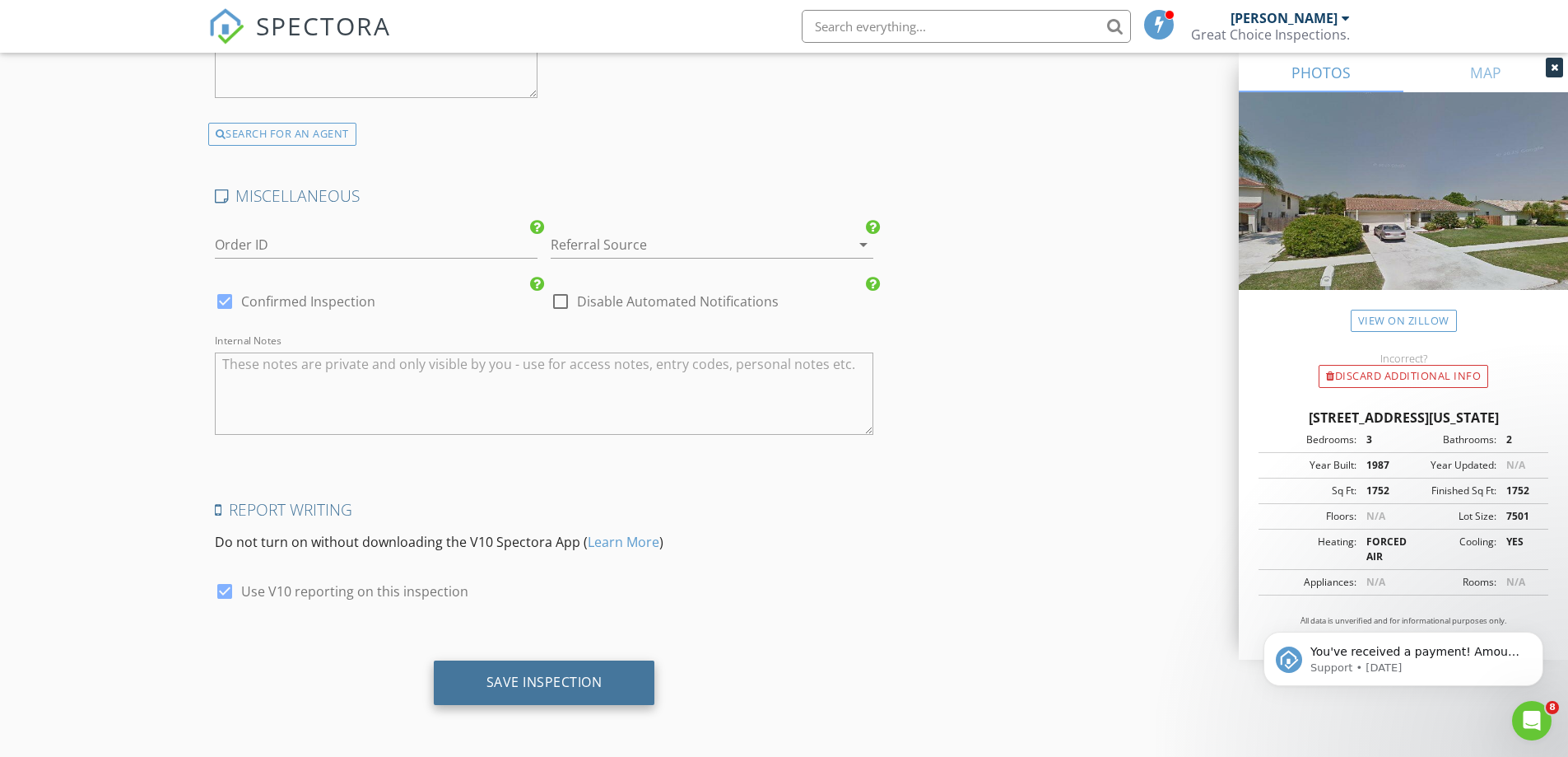
click at [499, 685] on div "Save Inspection" at bounding box center [544, 682] width 116 height 17
click at [504, 675] on div "Save Inspection" at bounding box center [544, 682] width 116 height 17
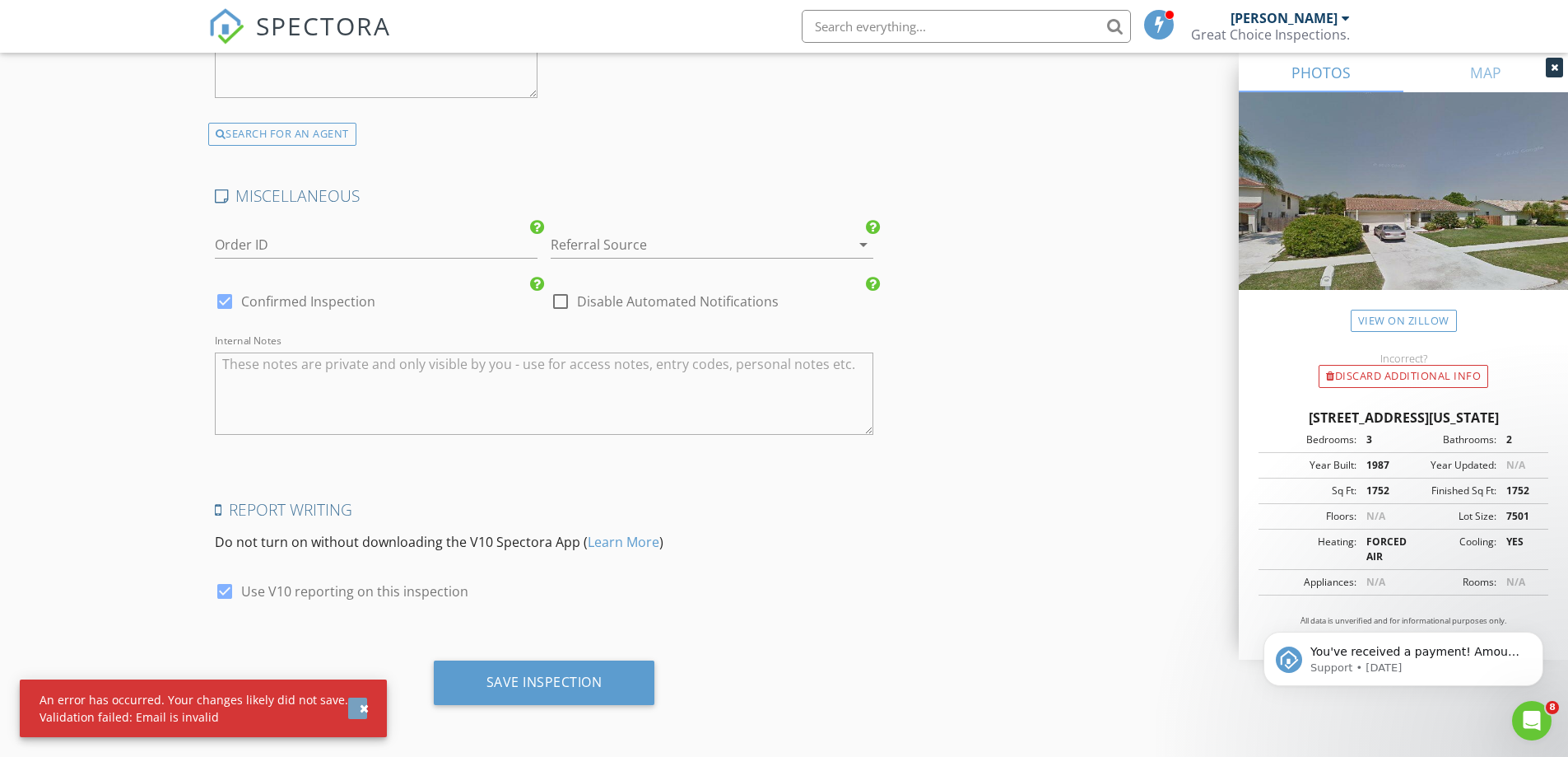
click at [348, 707] on button "button" at bounding box center [357, 707] width 19 height 21
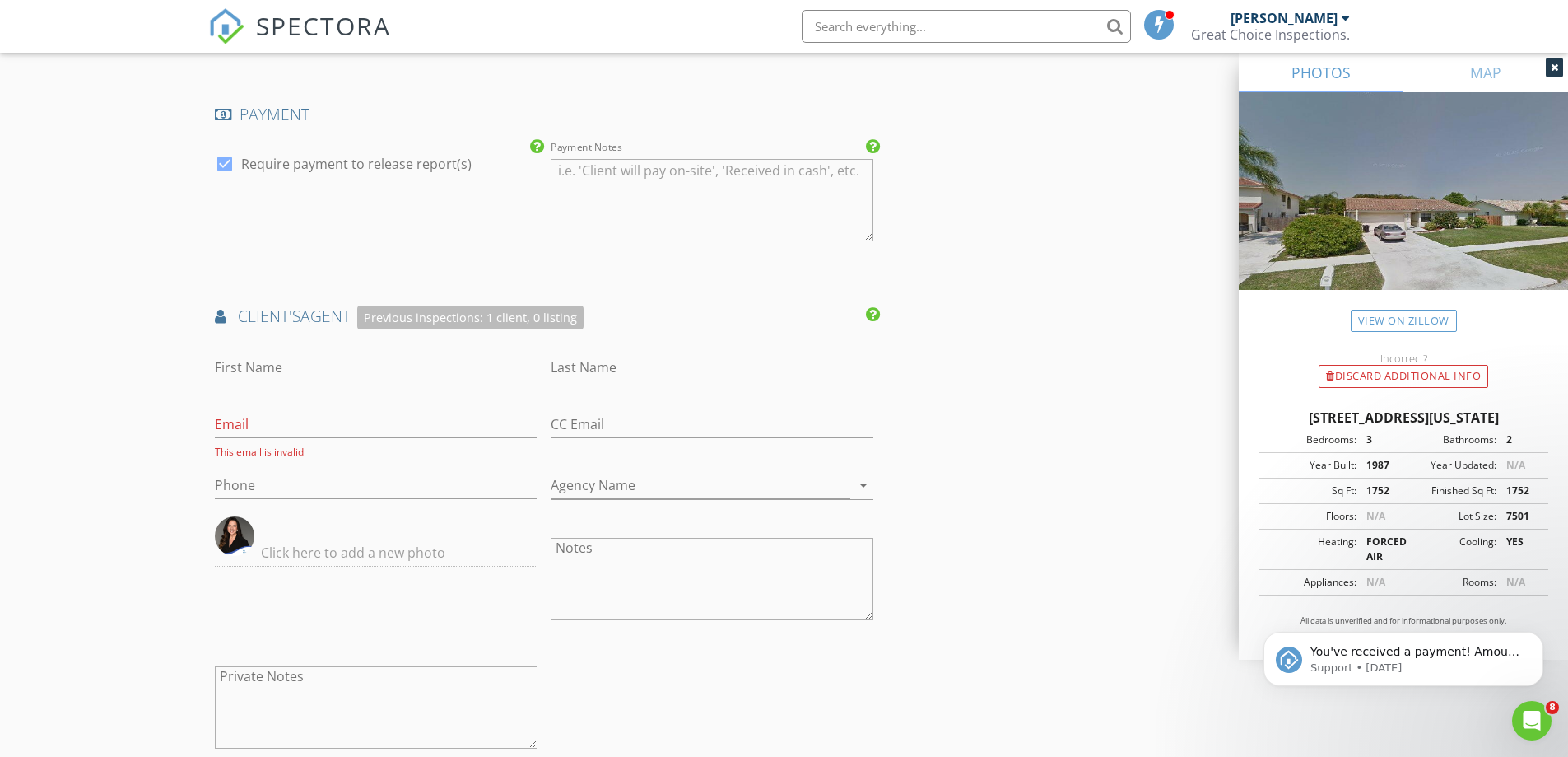
scroll to position [1876, 0]
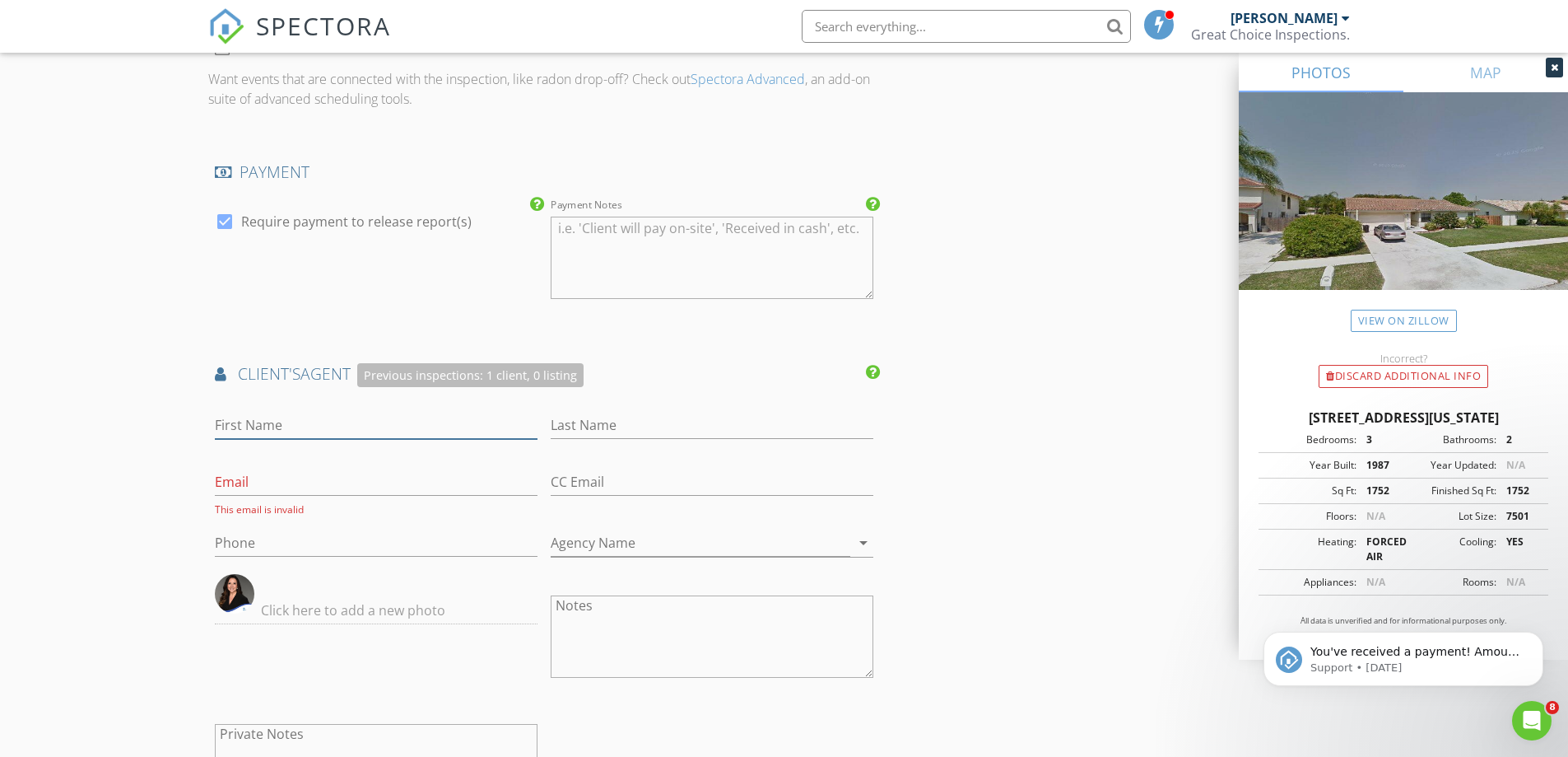
click at [318, 428] on input "First Name" at bounding box center [376, 425] width 323 height 27
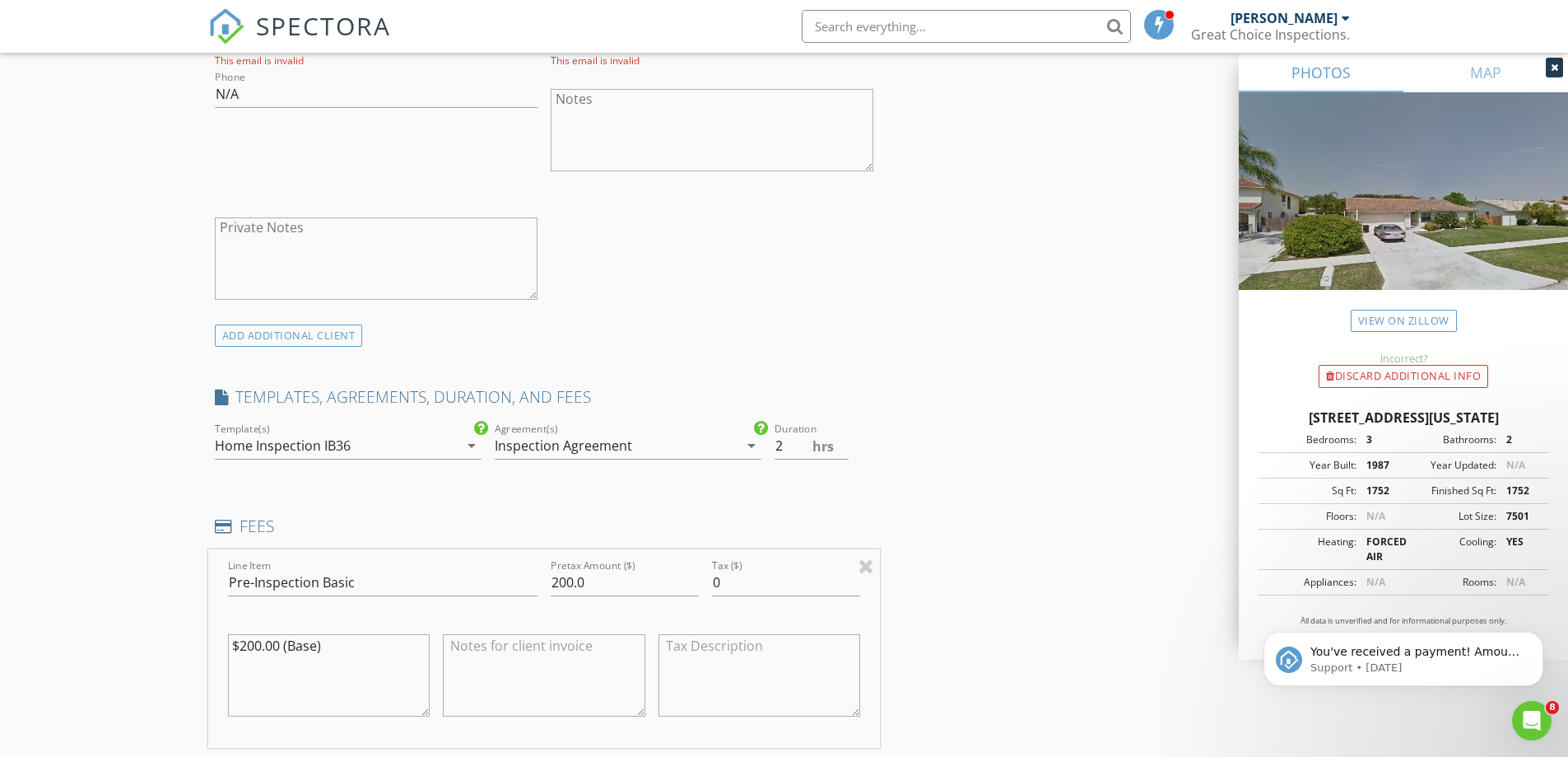
scroll to position [806, 0]
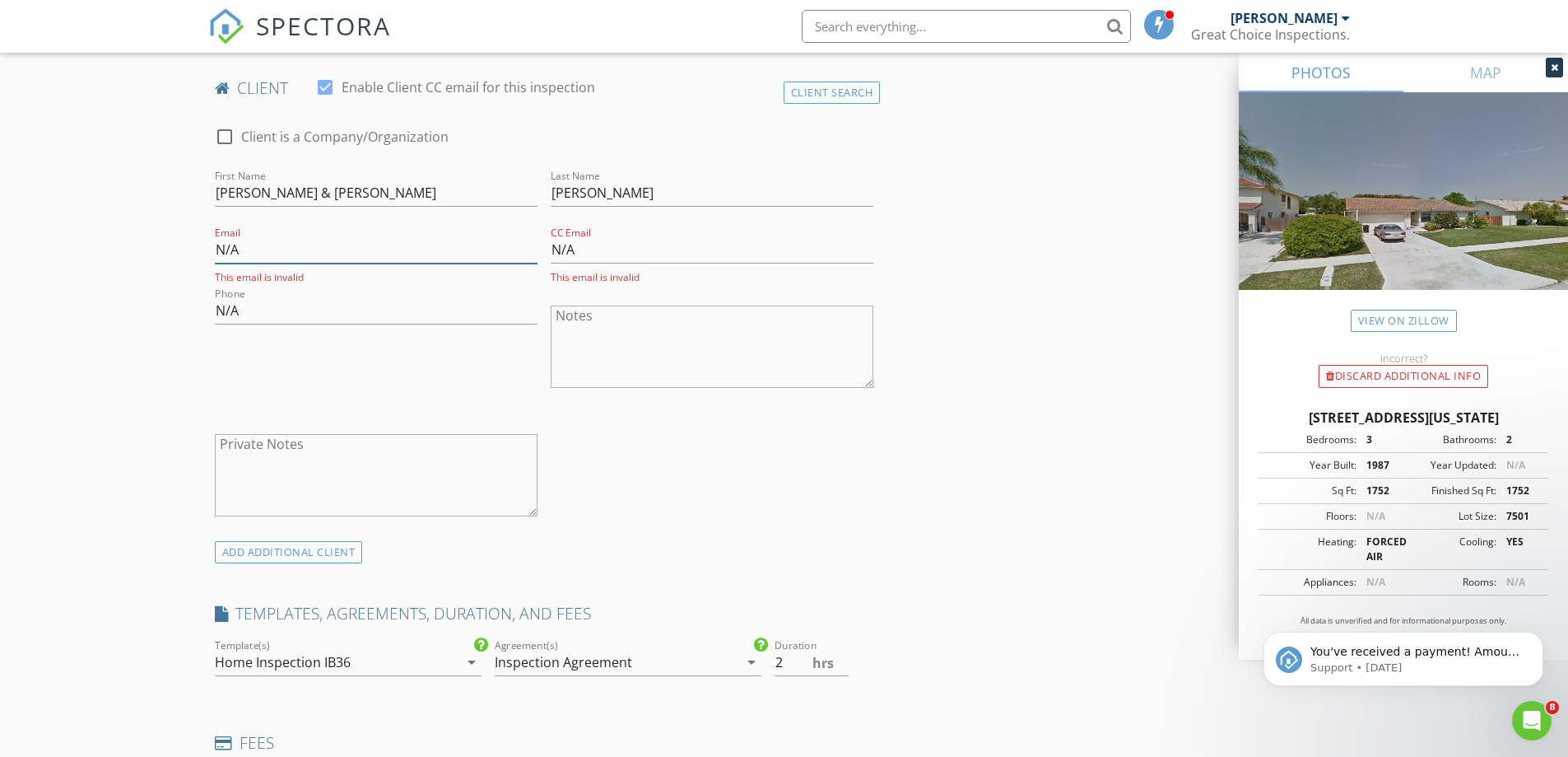
drag, startPoint x: 287, startPoint y: 252, endPoint x: 135, endPoint y: 246, distance: 152.1
click at [566, 255] on input "N/A" at bounding box center [712, 250] width 323 height 27
drag, startPoint x: 557, startPoint y: 251, endPoint x: 424, endPoint y: 251, distance: 133.0
click at [424, 251] on div "check_box_outline_blank Client is a Company/Organization First Name Patrick & M…" at bounding box center [544, 325] width 672 height 431
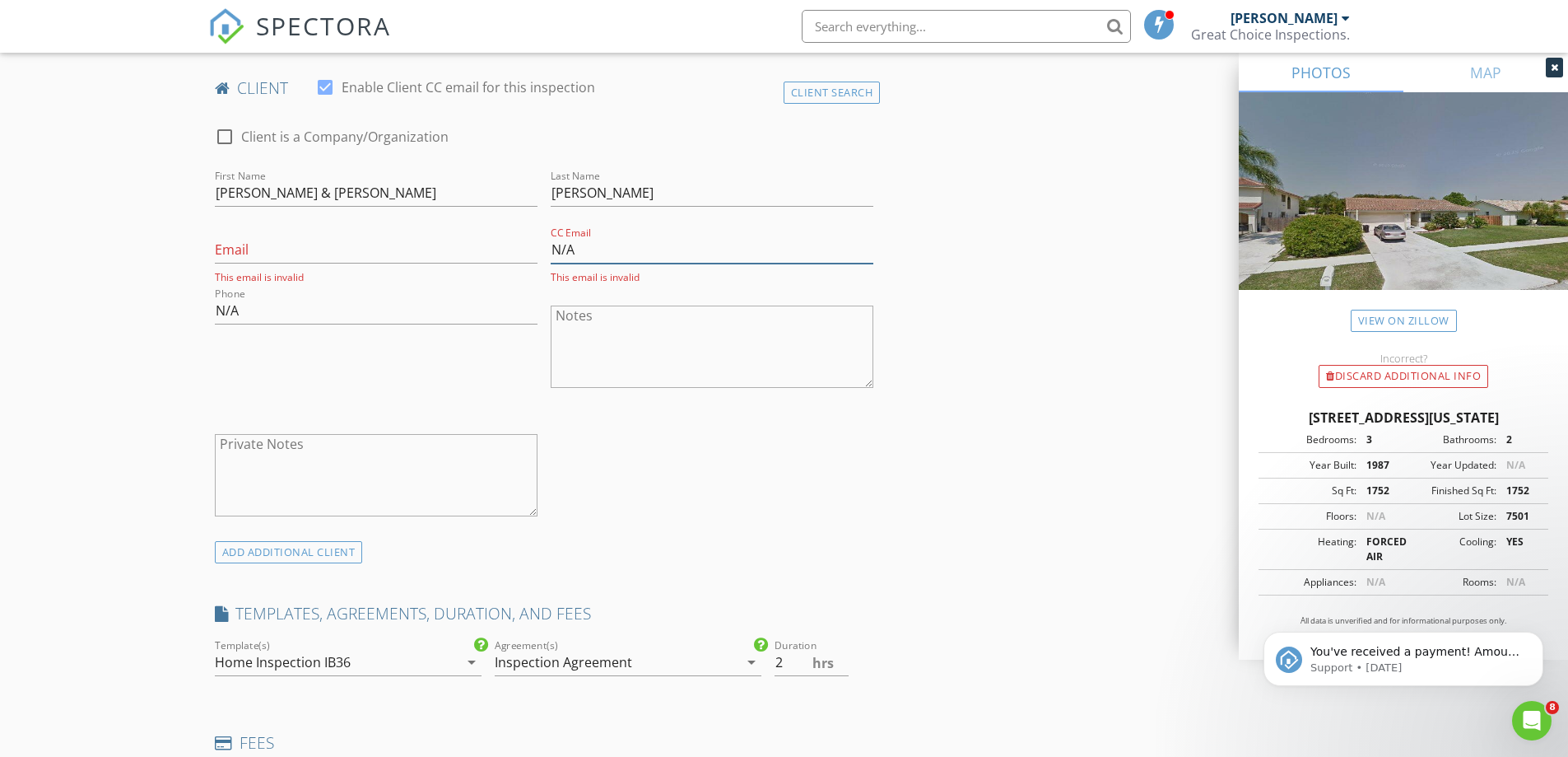
drag, startPoint x: 591, startPoint y: 256, endPoint x: 463, endPoint y: 256, distance: 128.0
click at [463, 256] on div "check_box_outline_blank Client is a Company/Organization First Name Patrick & M…" at bounding box center [544, 325] width 672 height 431
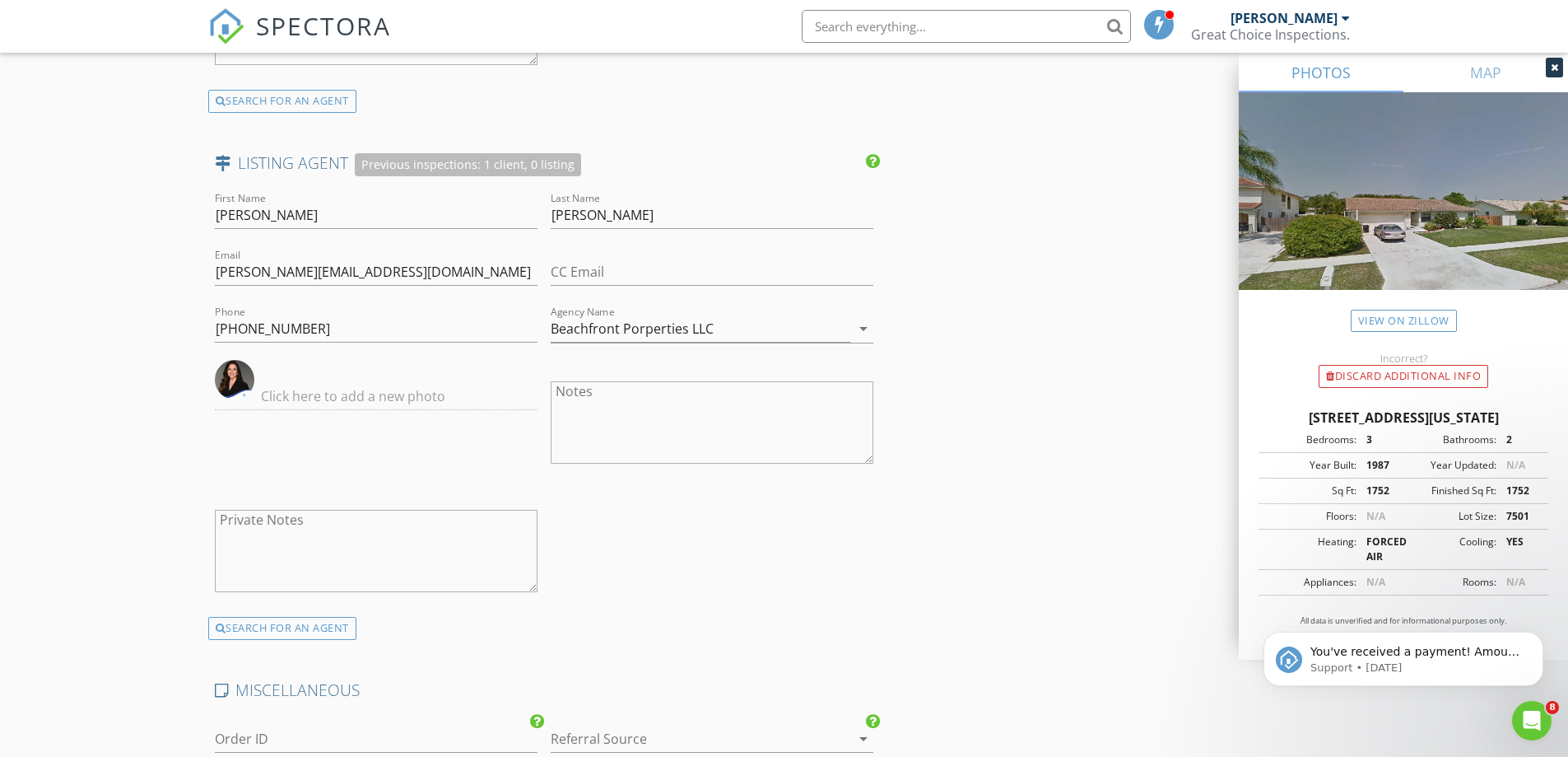
scroll to position [3112, 0]
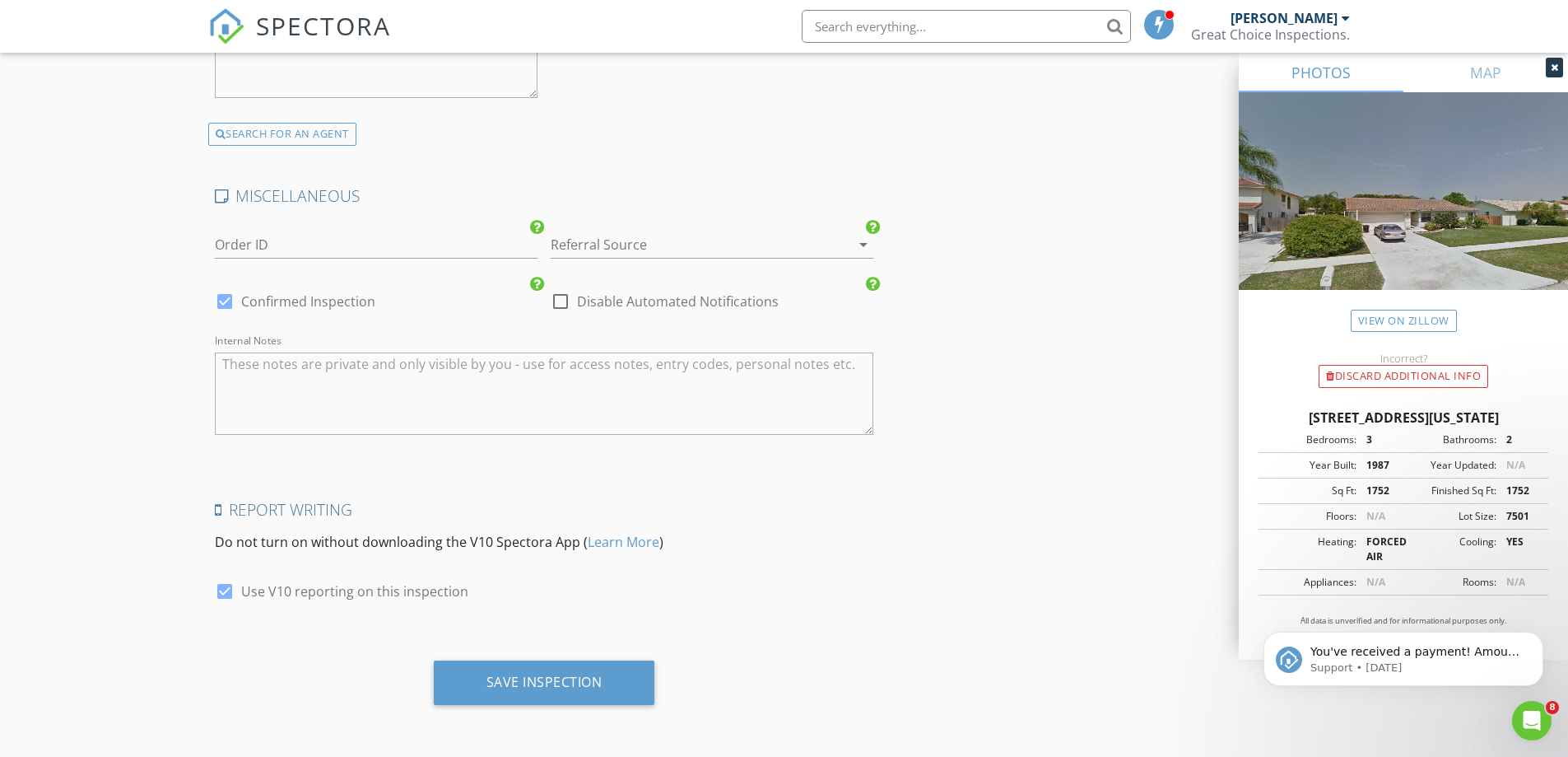
click at [507, 708] on div "Save Inspection" at bounding box center [544, 688] width 672 height 56
click at [516, 686] on div "Save Inspection" at bounding box center [544, 682] width 116 height 17
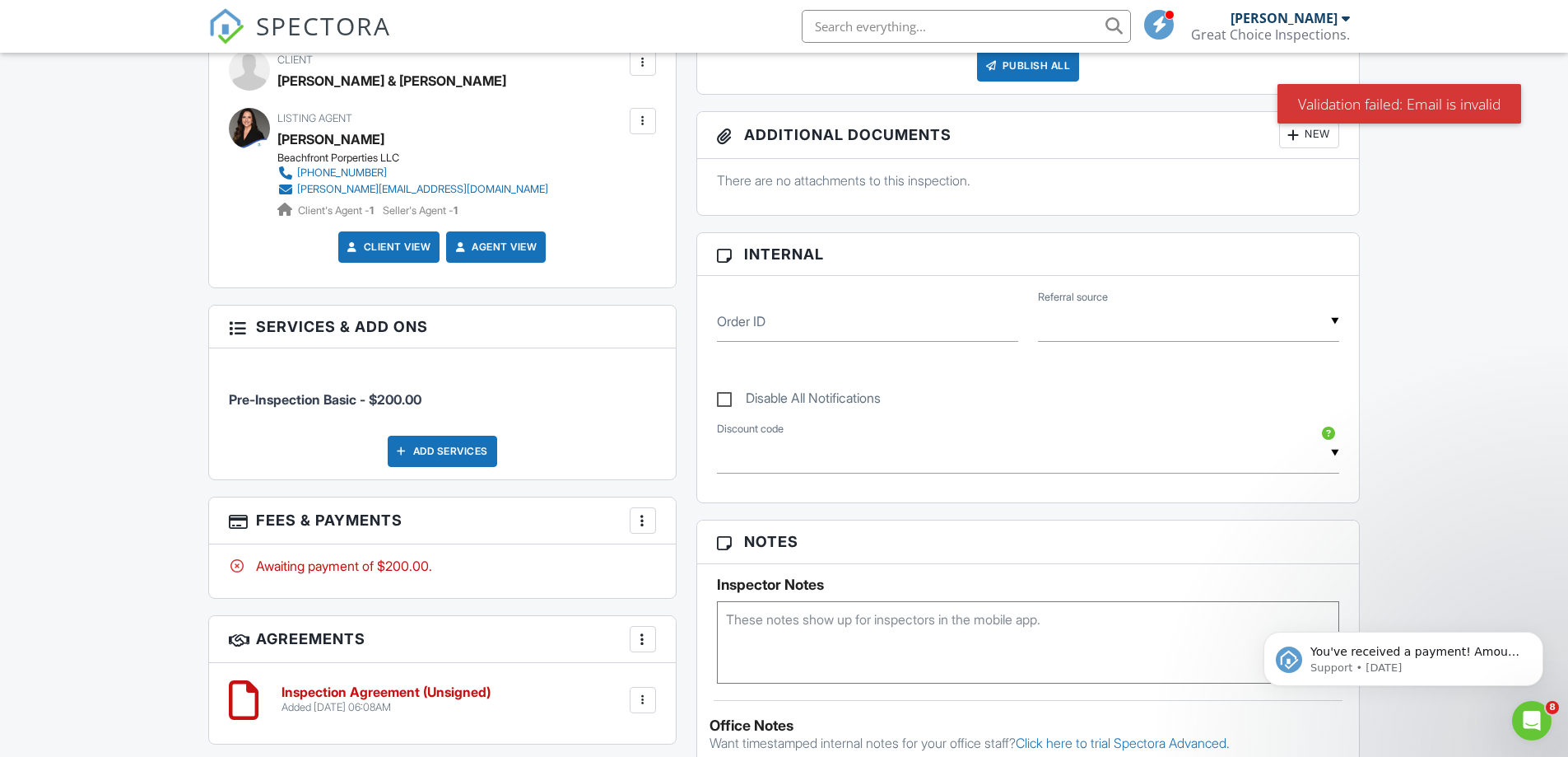
scroll to position [347, 0]
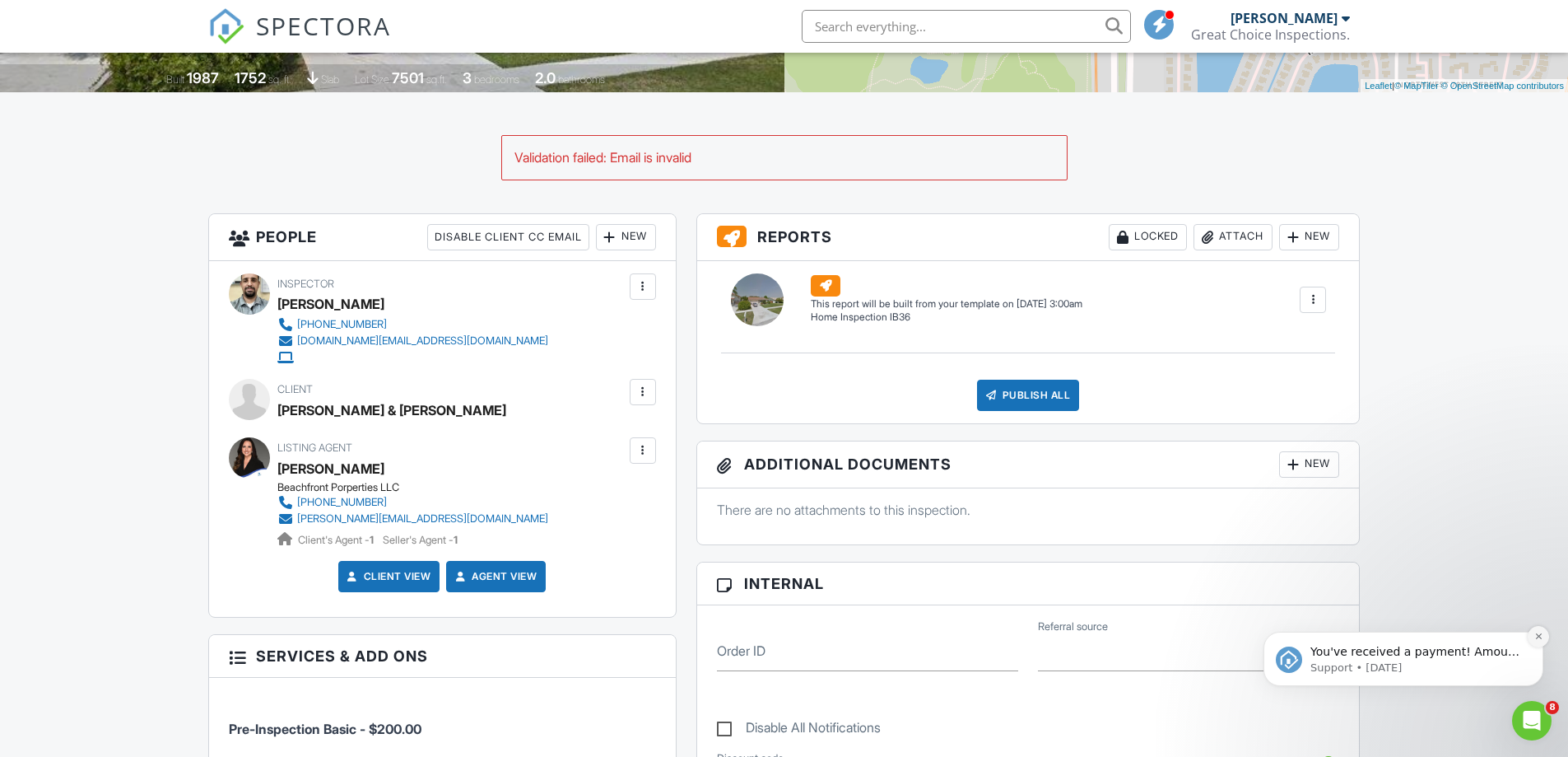
click at [1534, 632] on icon "Dismiss notification" at bounding box center [1539, 636] width 9 height 9
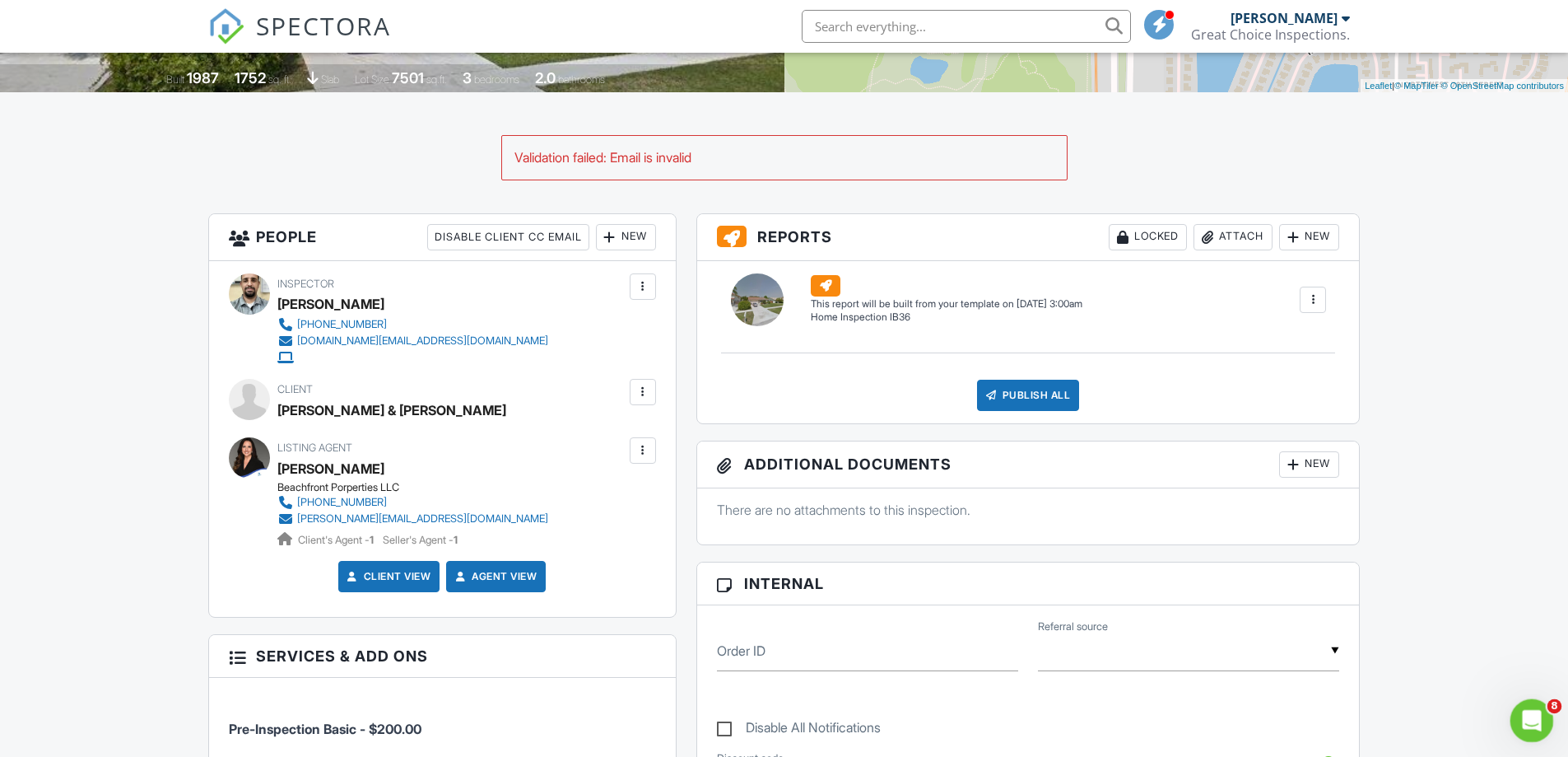
click at [1532, 721] on icon "Open Intercom Messenger" at bounding box center [1529, 718] width 27 height 27
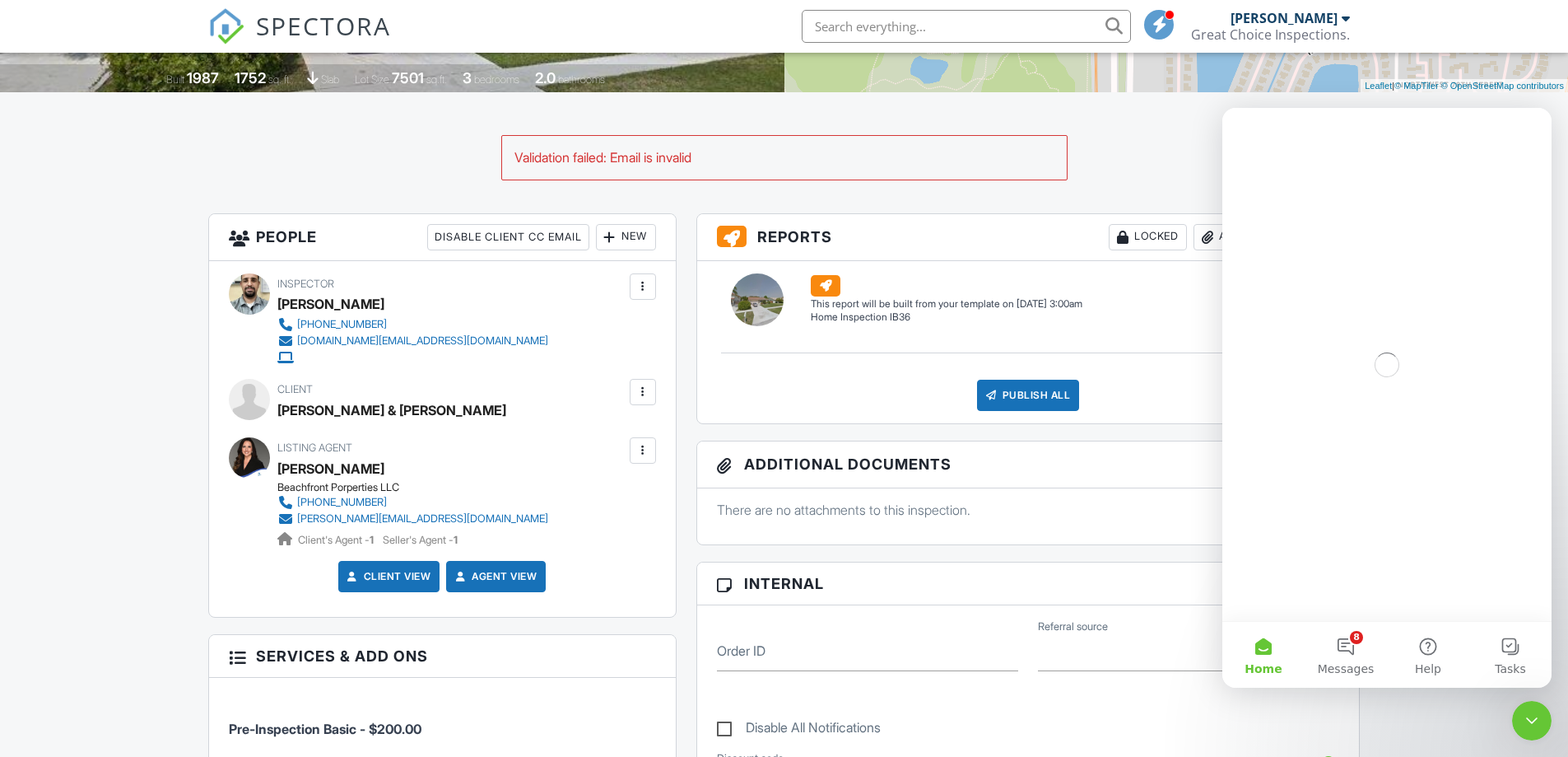
scroll to position [0, 0]
click at [1355, 642] on button "8 Messages" at bounding box center [1346, 655] width 83 height 66
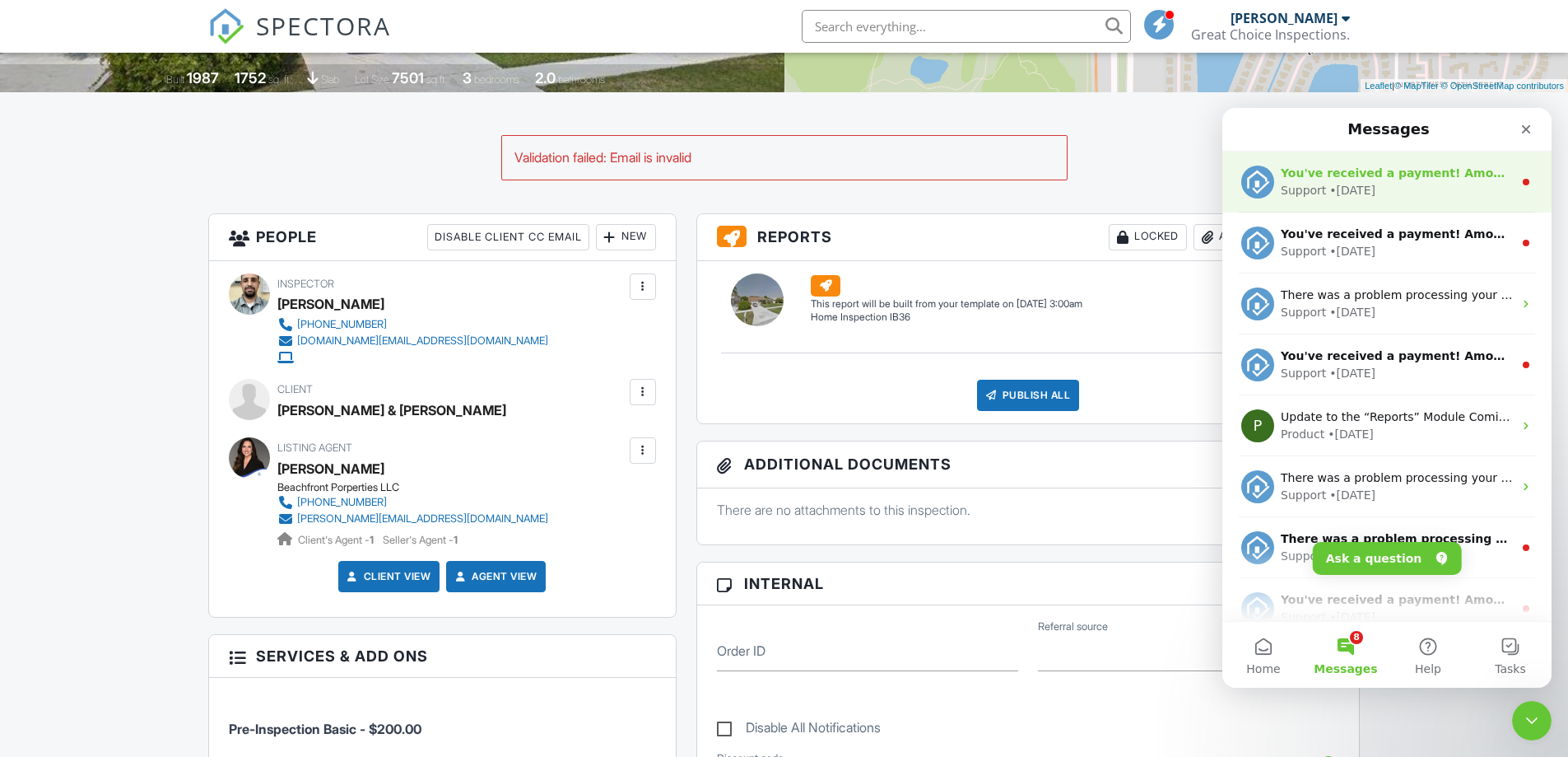
click at [1523, 180] on circle "Intercom messenger" at bounding box center [1526, 182] width 7 height 7
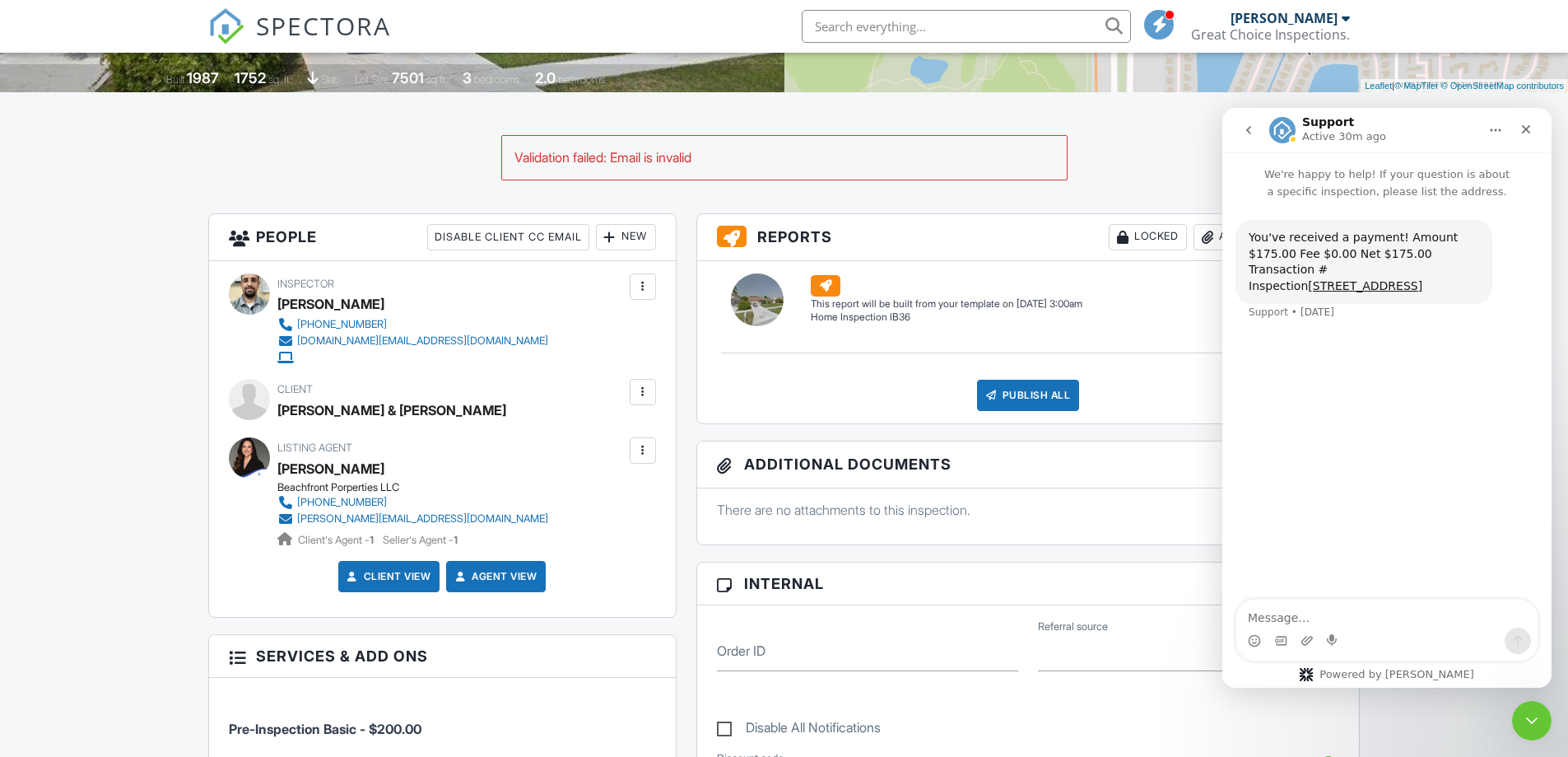
click at [1253, 129] on icon "go back" at bounding box center [1249, 131] width 13 height 13
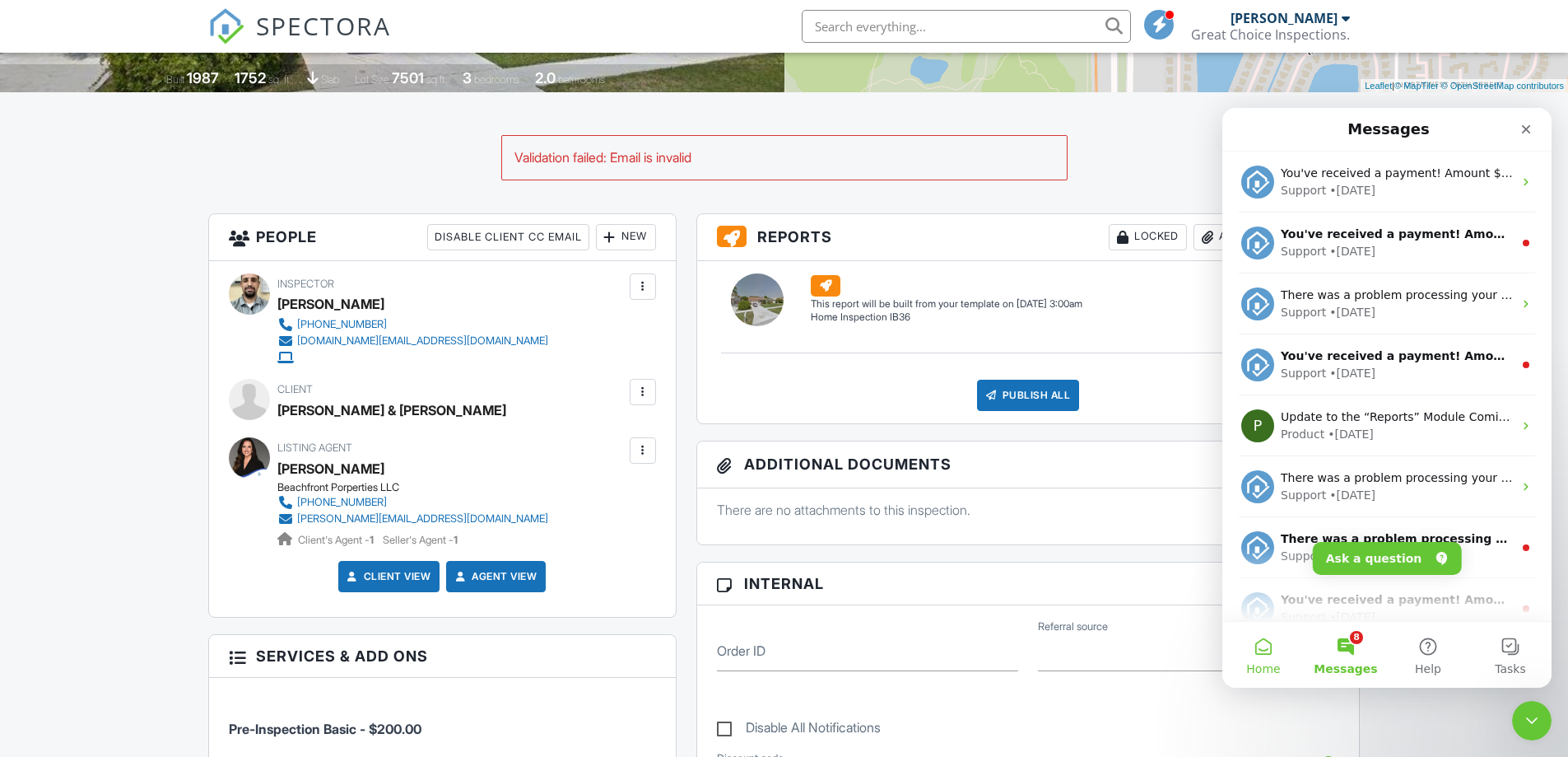
click at [1244, 641] on button "Home" at bounding box center [1264, 655] width 83 height 66
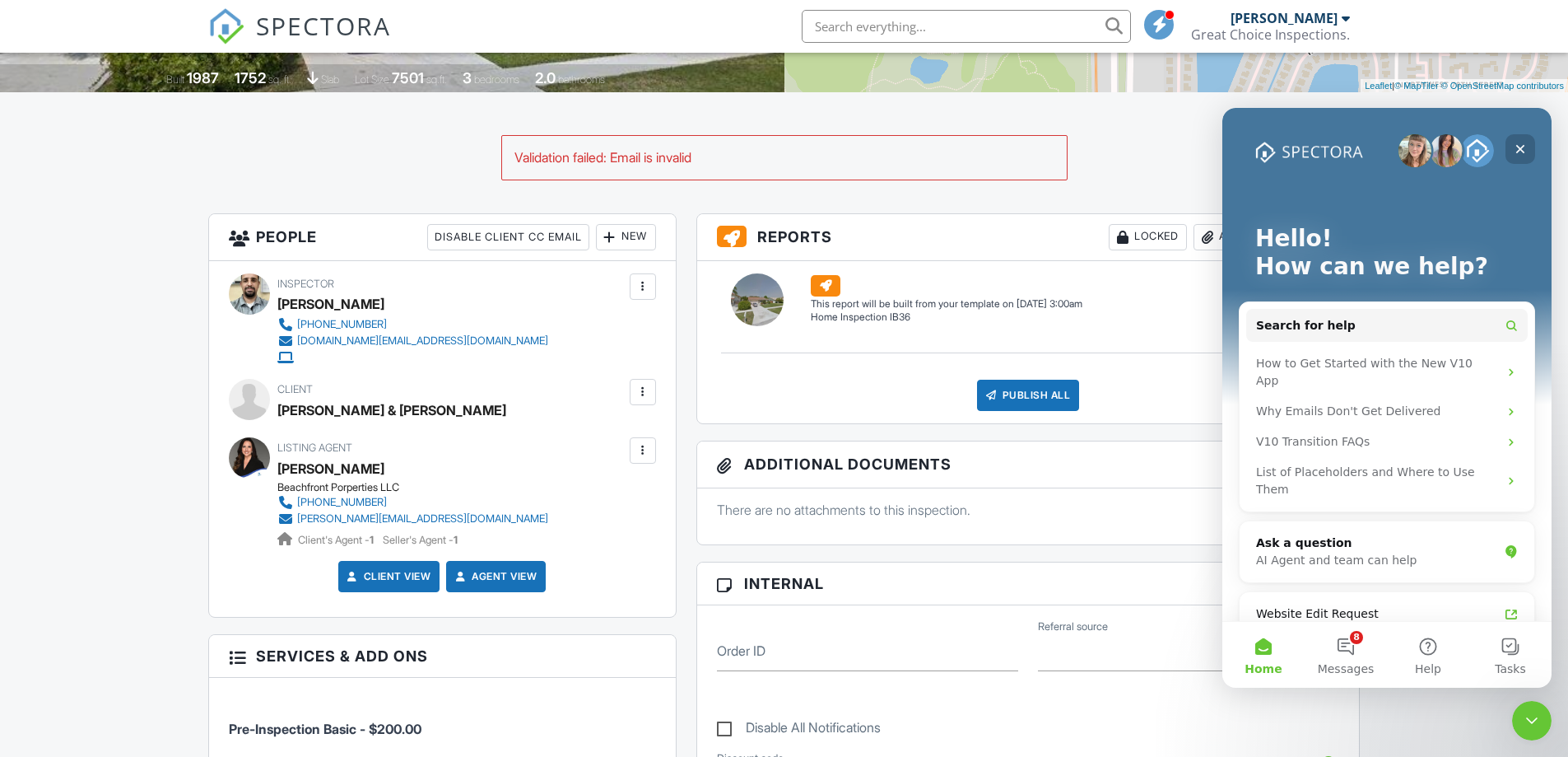
click at [1522, 148] on icon "Close" at bounding box center [1520, 149] width 9 height 9
